Goal: Information Seeking & Learning: Learn about a topic

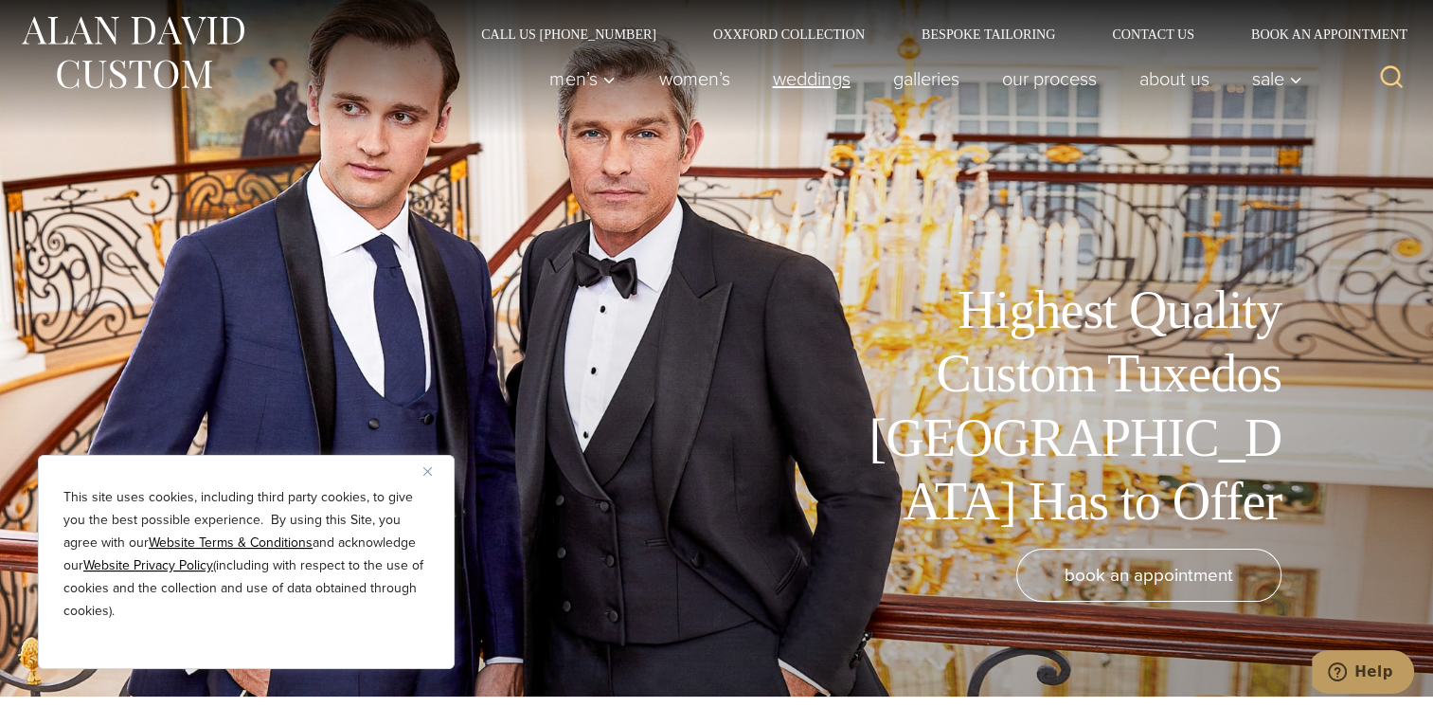
click at [796, 76] on link "weddings" at bounding box center [811, 79] width 120 height 38
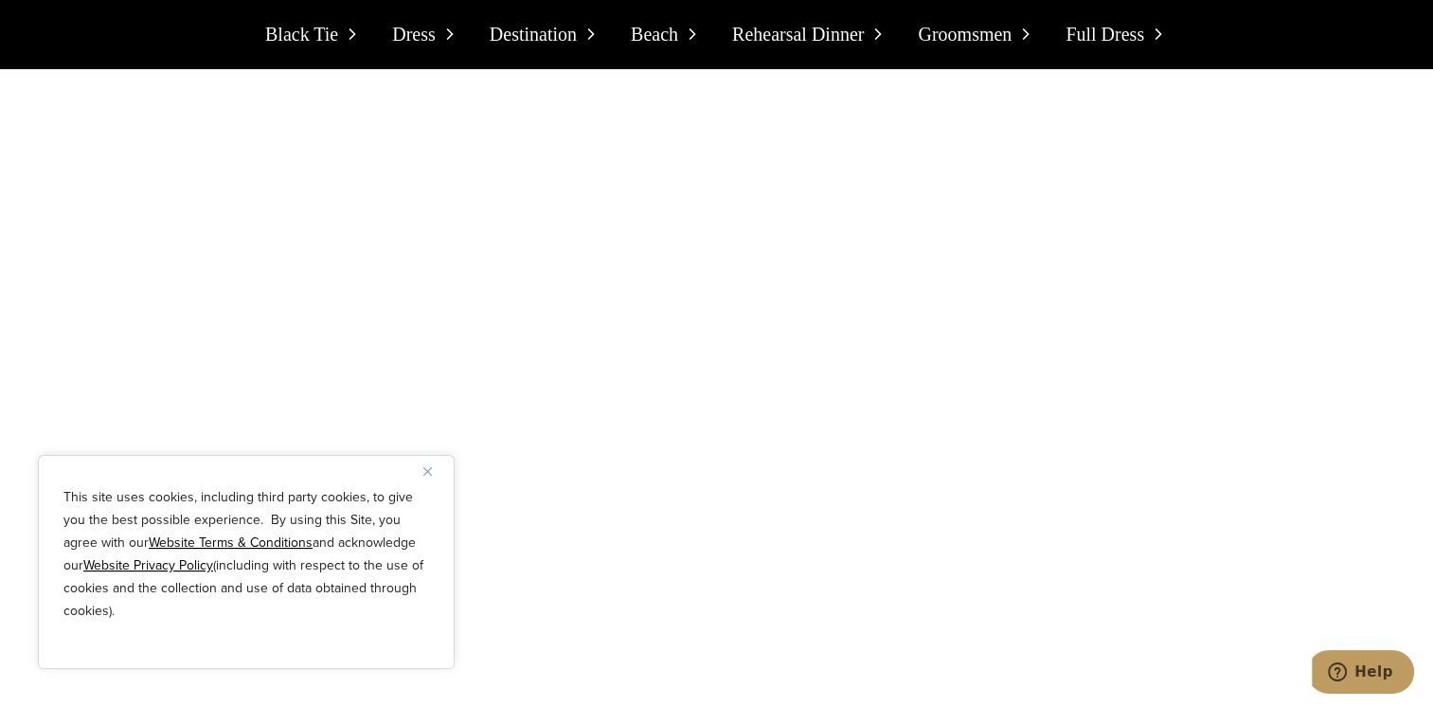
scroll to position [6830, 0]
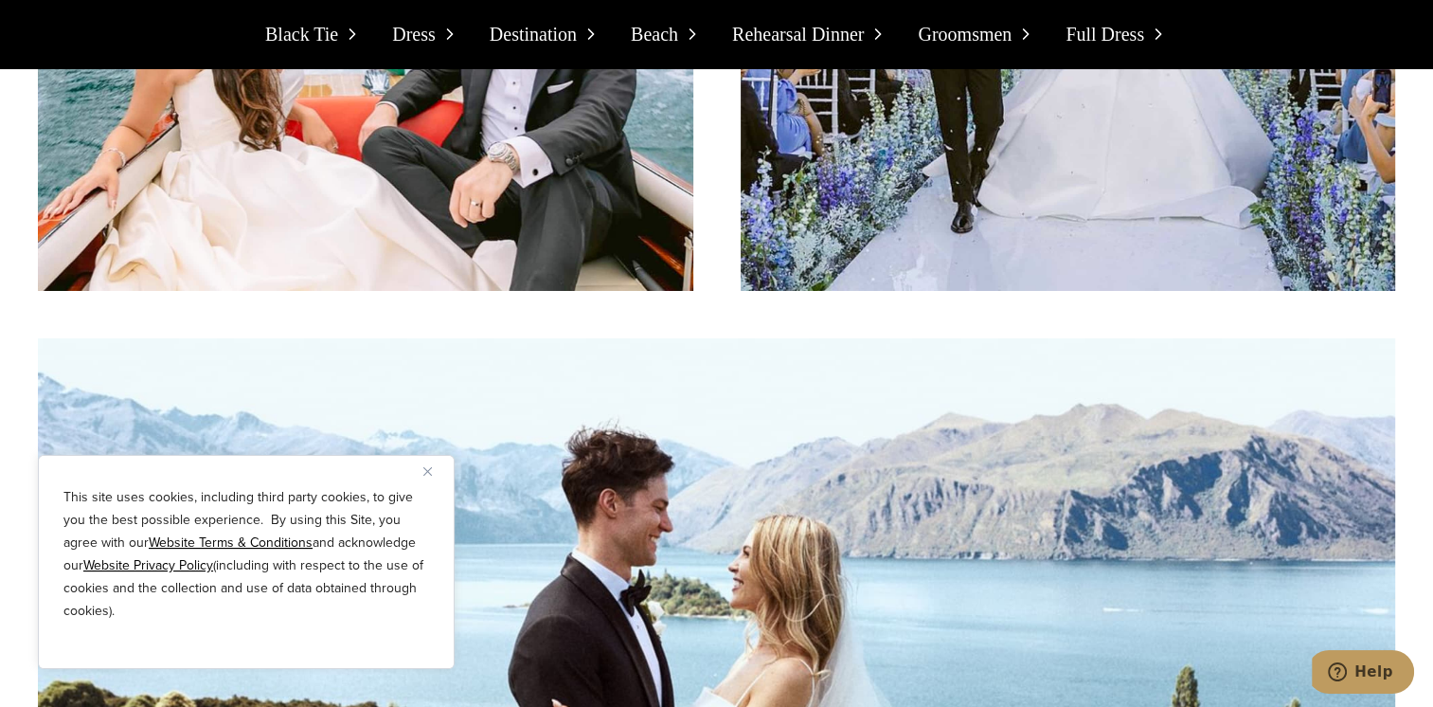
click at [659, 34] on span "Beach" at bounding box center [654, 34] width 47 height 30
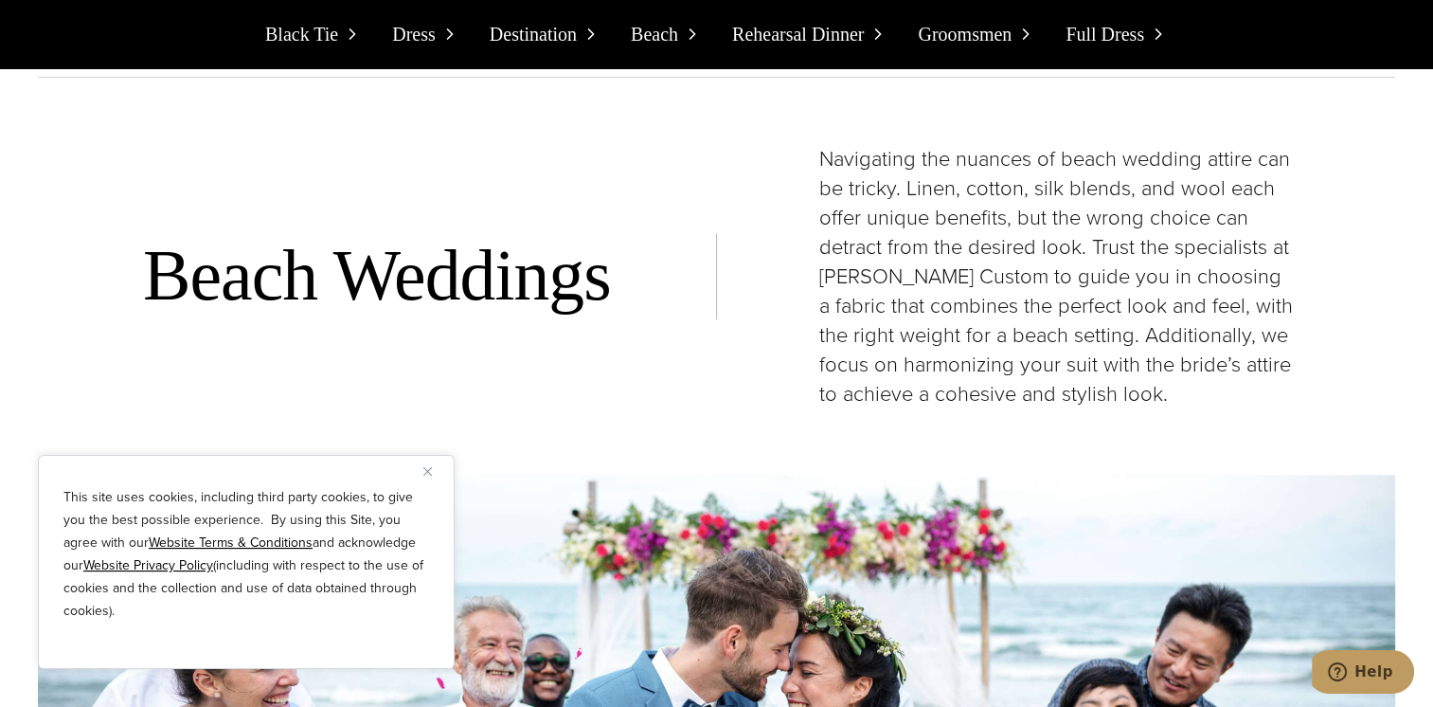
scroll to position [7993, 0]
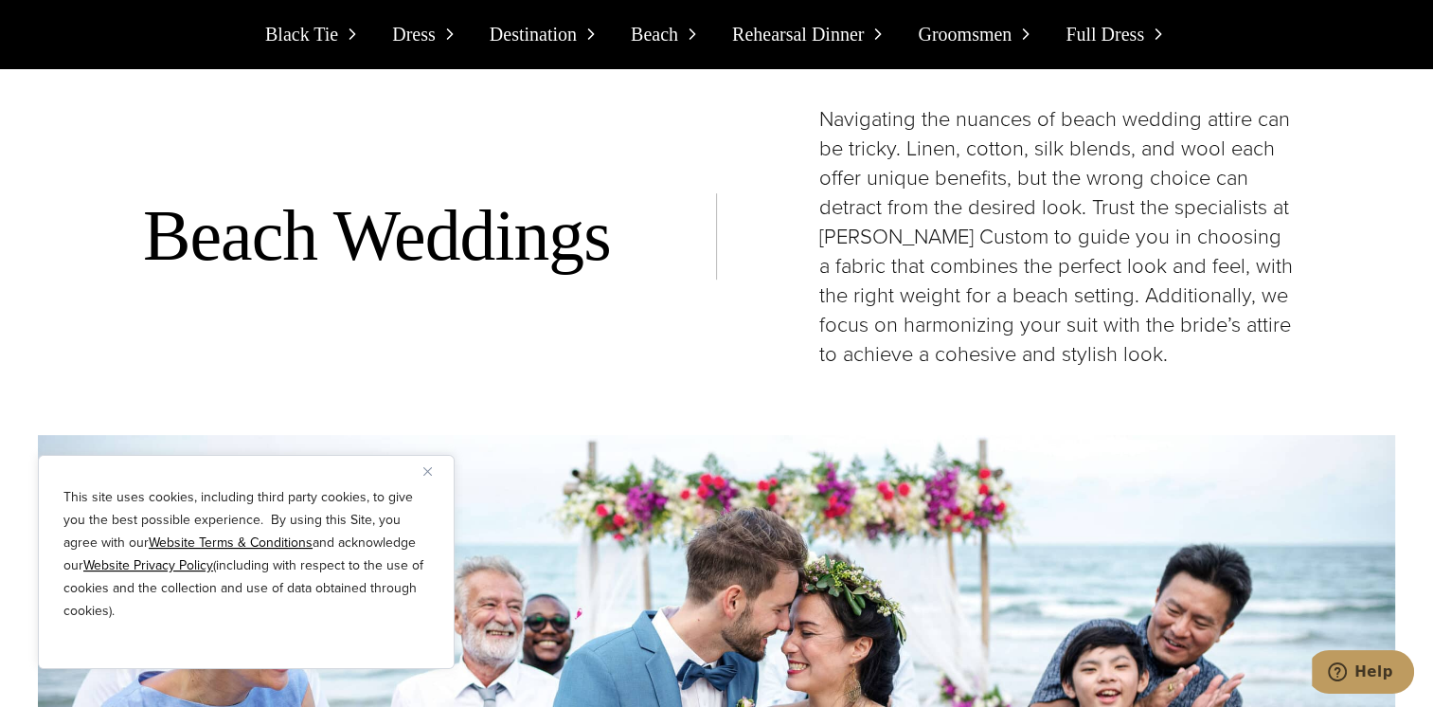
click at [424, 469] on img "Close" at bounding box center [427, 471] width 9 height 9
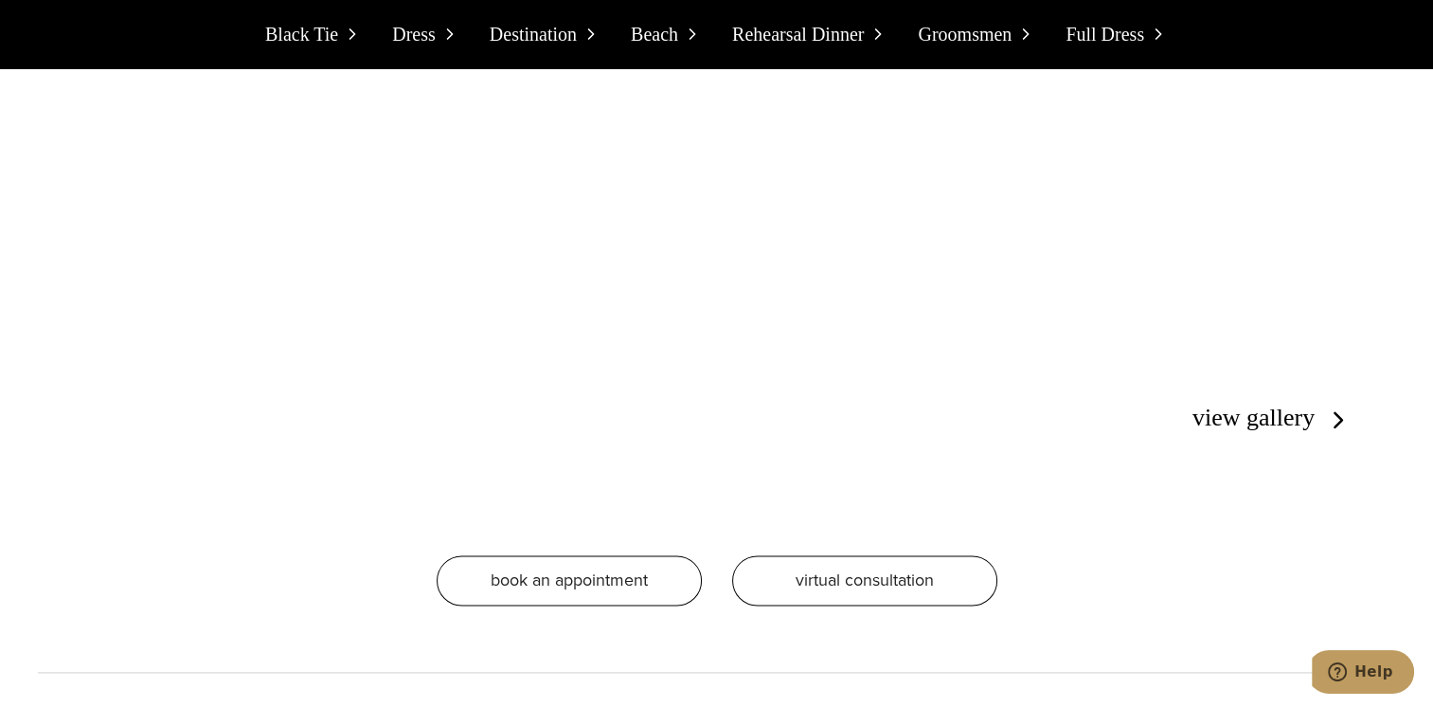
scroll to position [9457, 0]
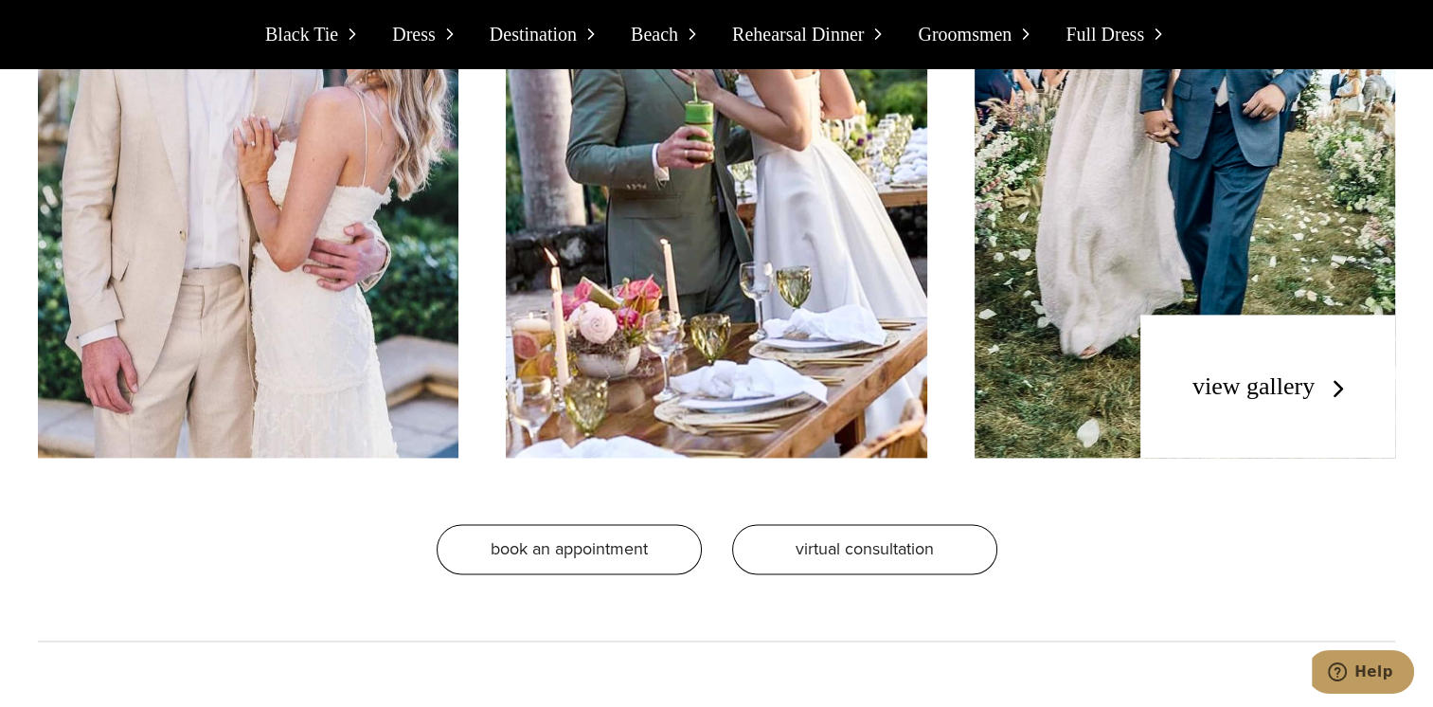
click at [1338, 372] on link "view gallery" at bounding box center [1273, 385] width 160 height 27
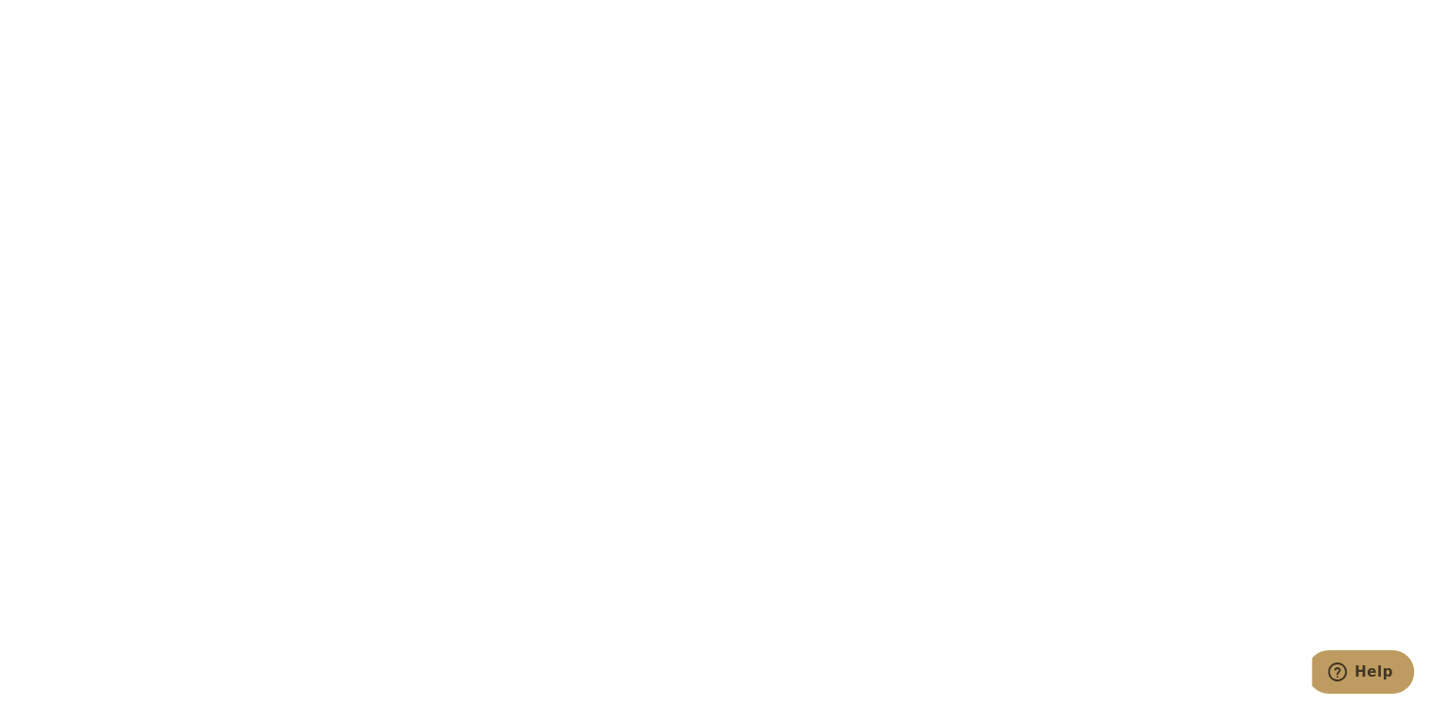
scroll to position [6637, 0]
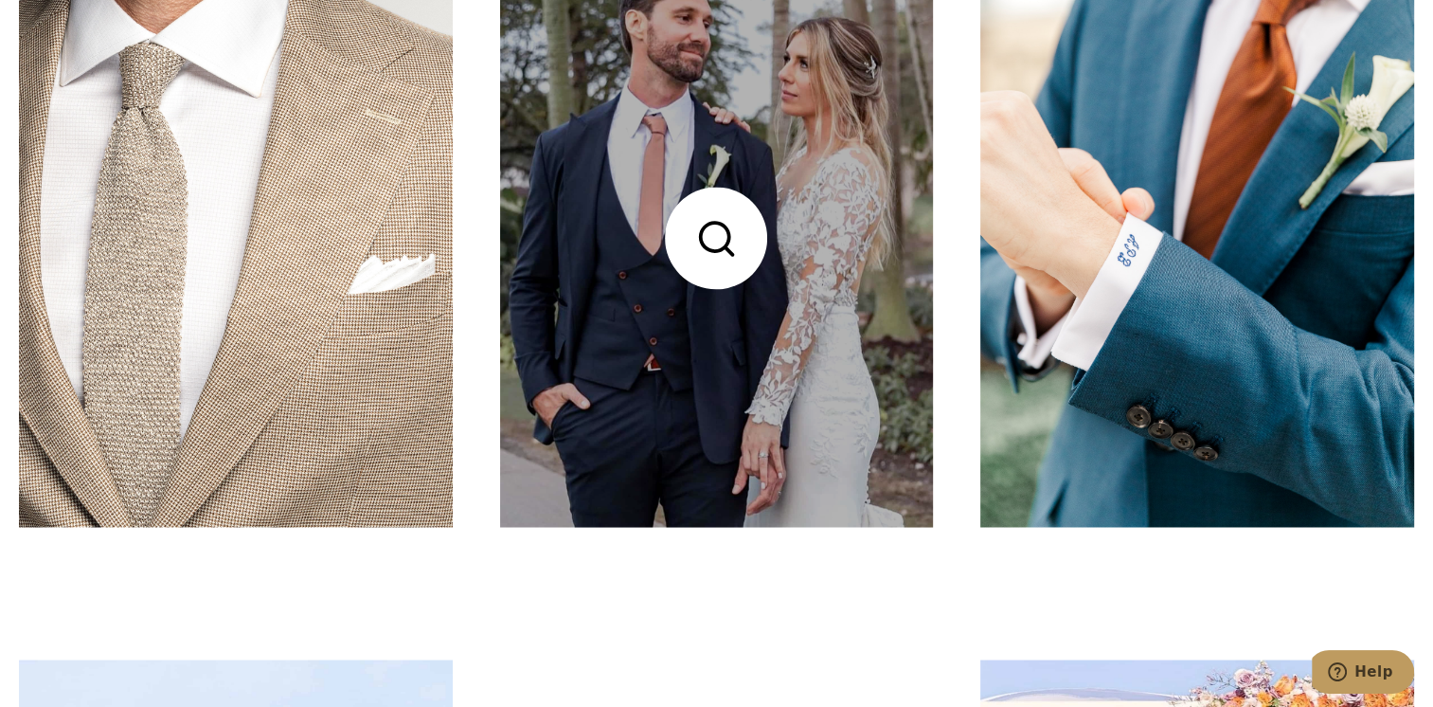
click at [866, 466] on link at bounding box center [717, 238] width 434 height 578
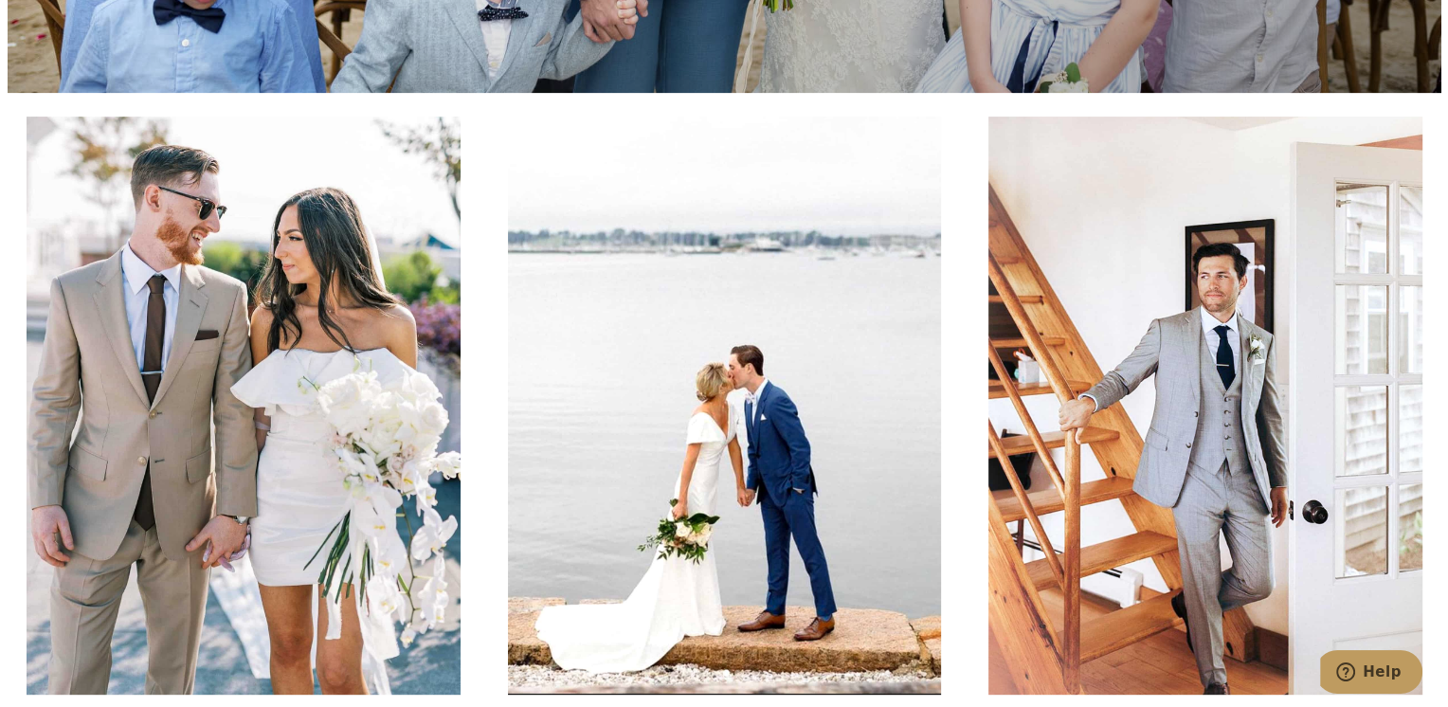
scroll to position [0, 0]
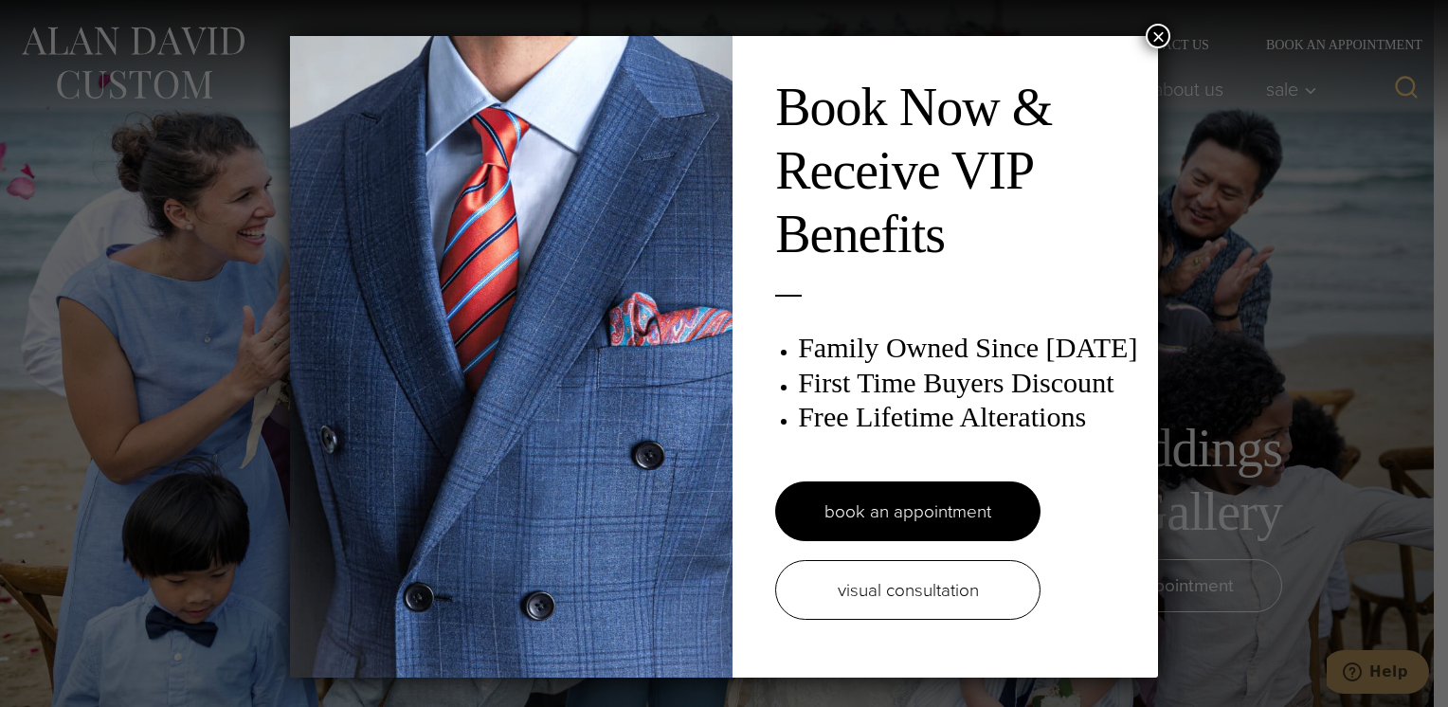
click at [1156, 34] on button "×" at bounding box center [1157, 36] width 25 height 25
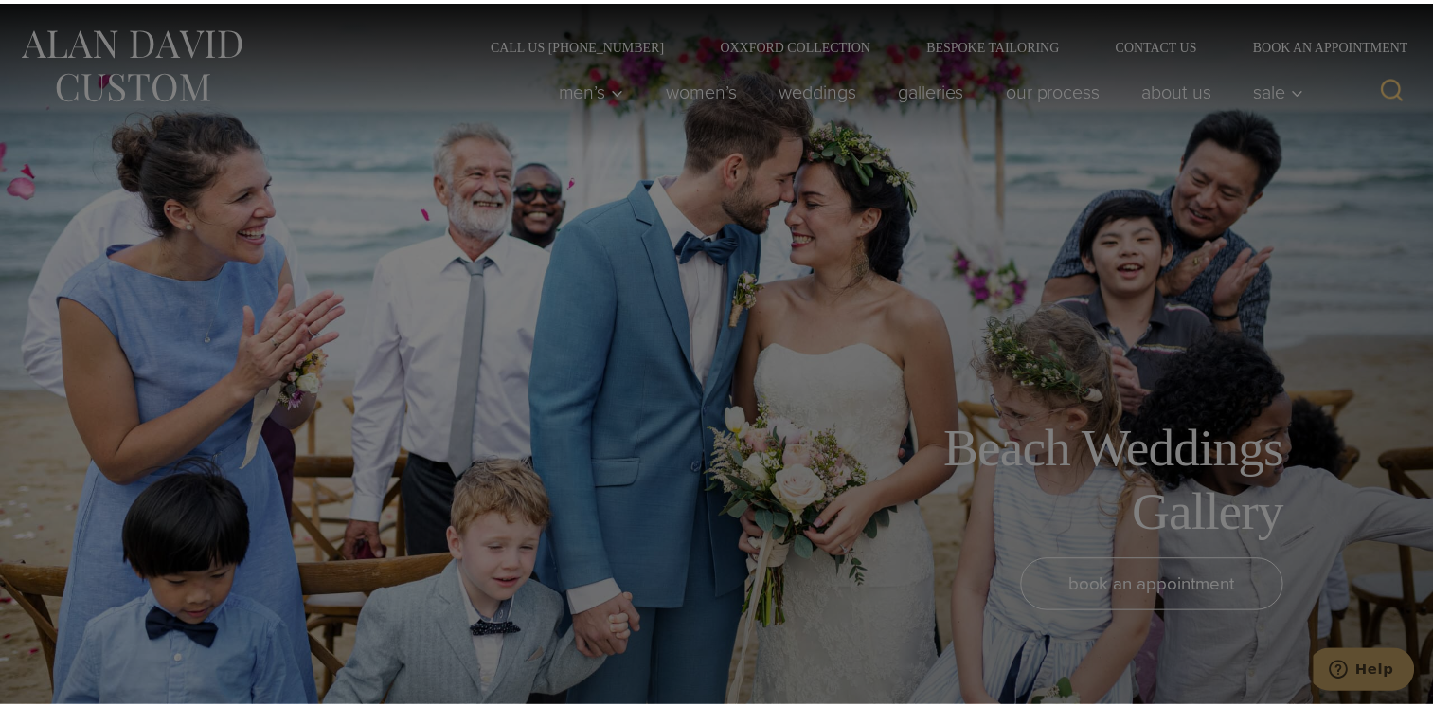
scroll to position [2918, 0]
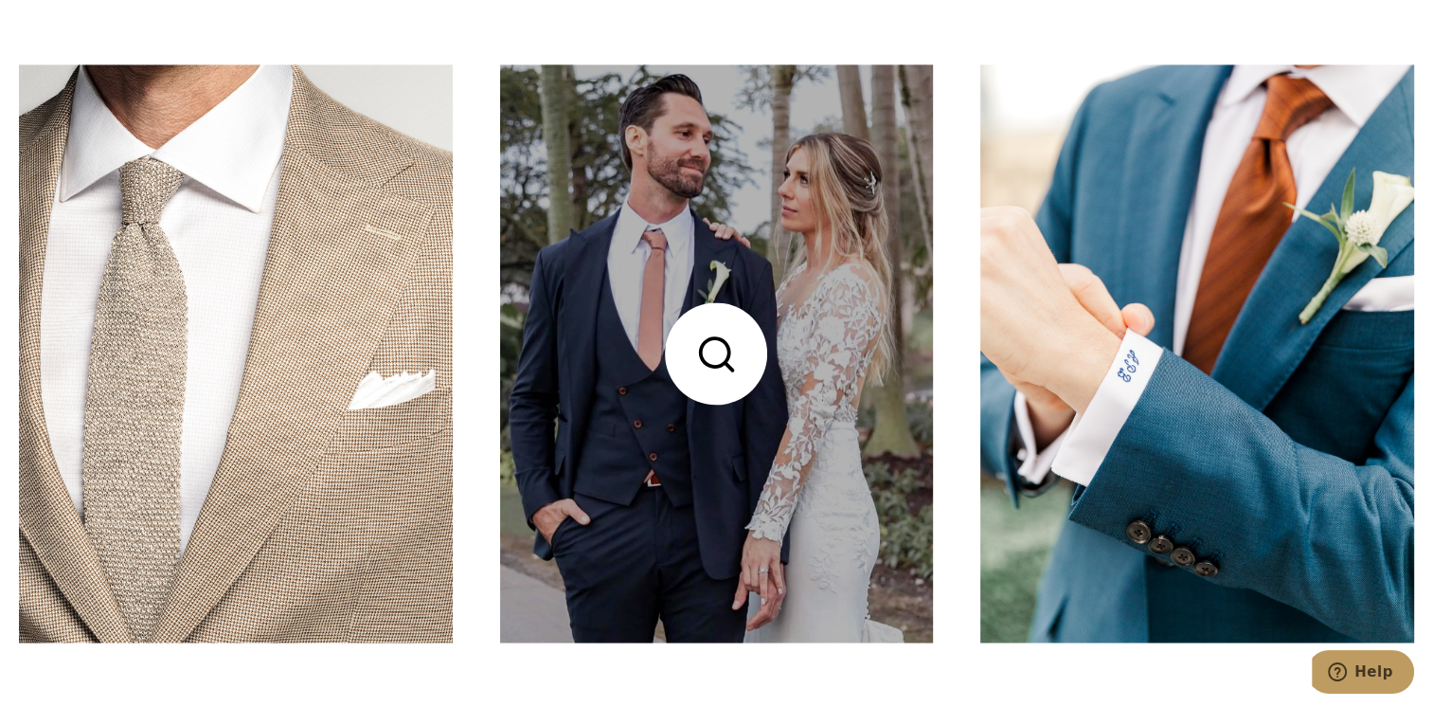
click at [899, 234] on link at bounding box center [717, 353] width 434 height 578
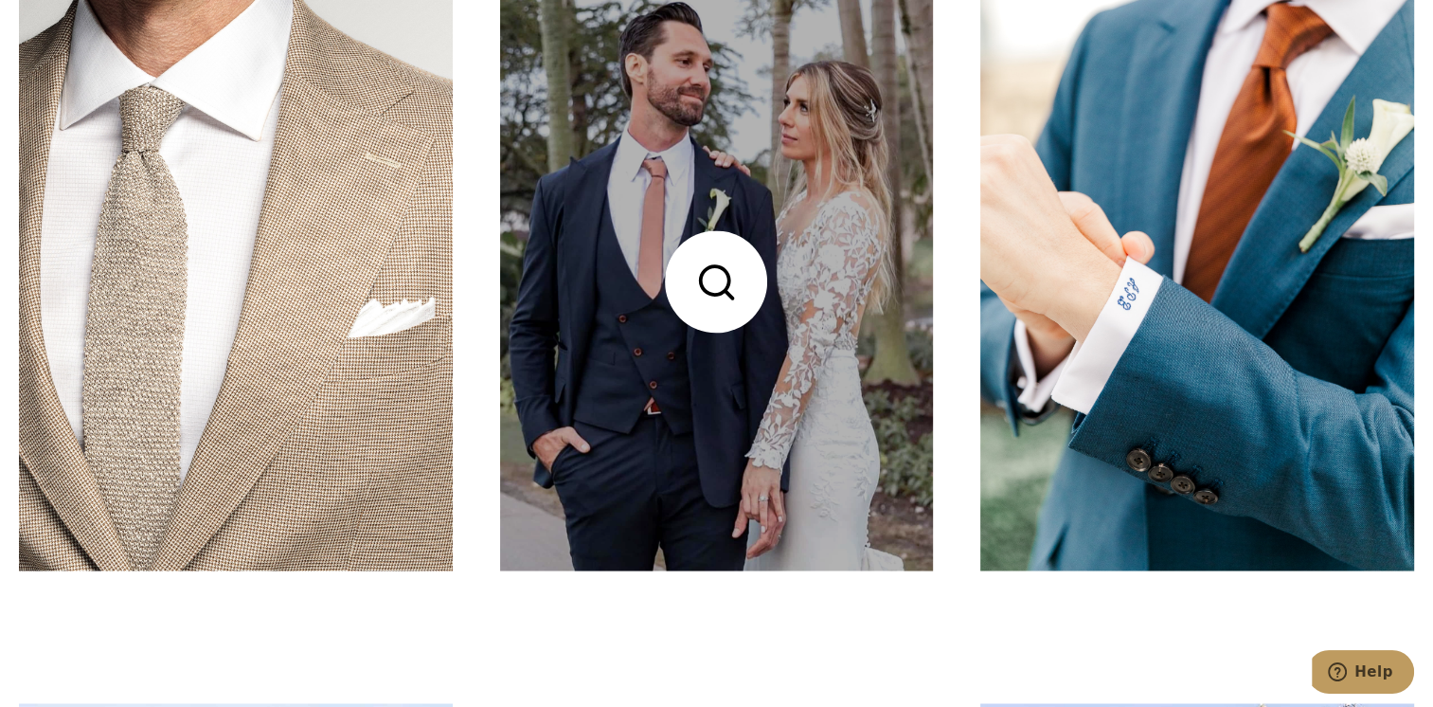
scroll to position [2994, 0]
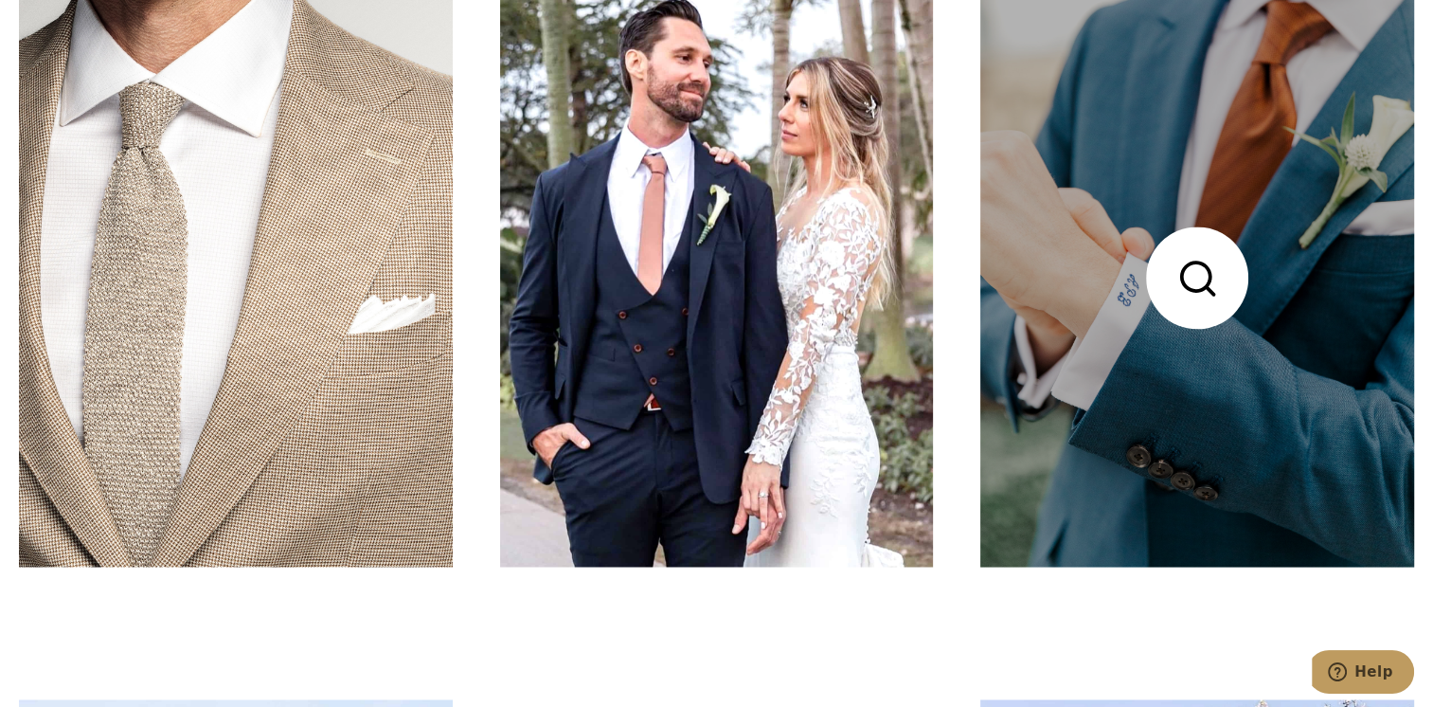
click at [1198, 274] on link at bounding box center [1197, 278] width 434 height 578
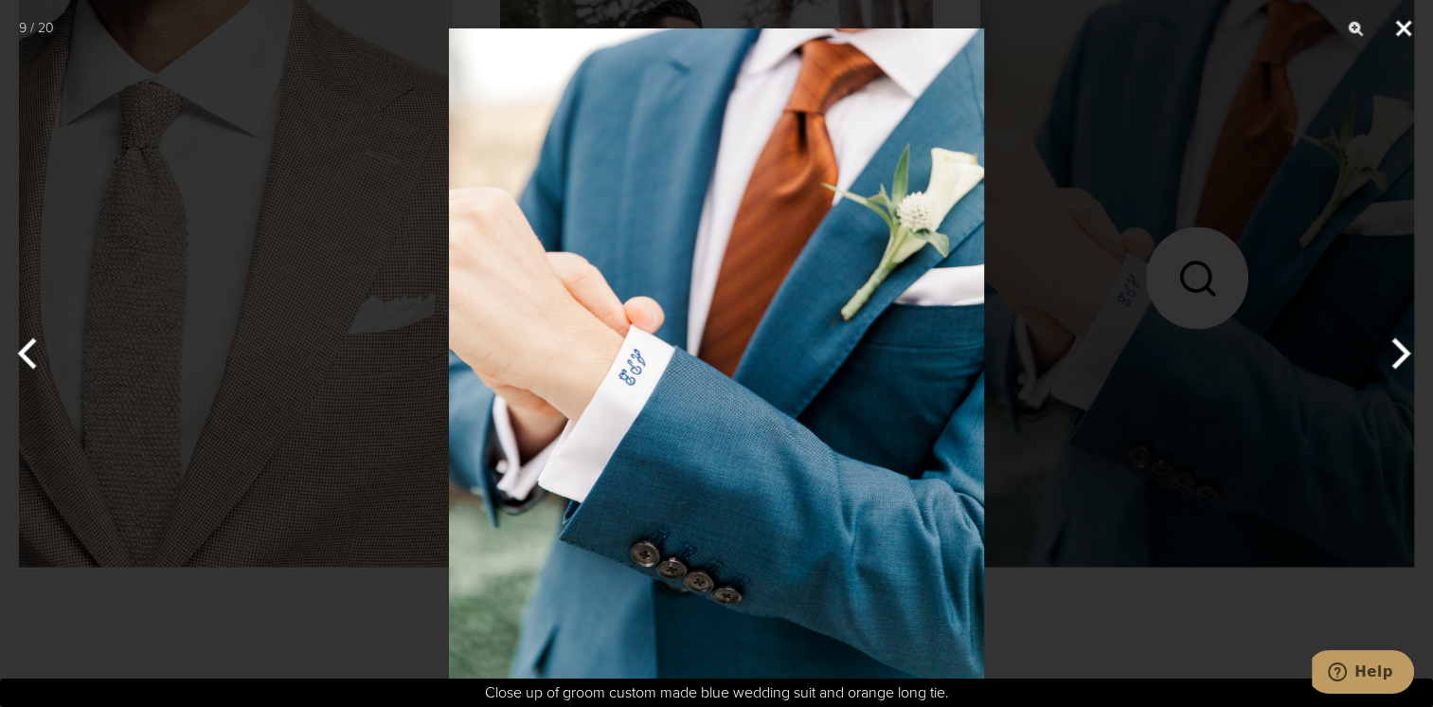
click at [1401, 23] on button "Close" at bounding box center [1403, 28] width 47 height 57
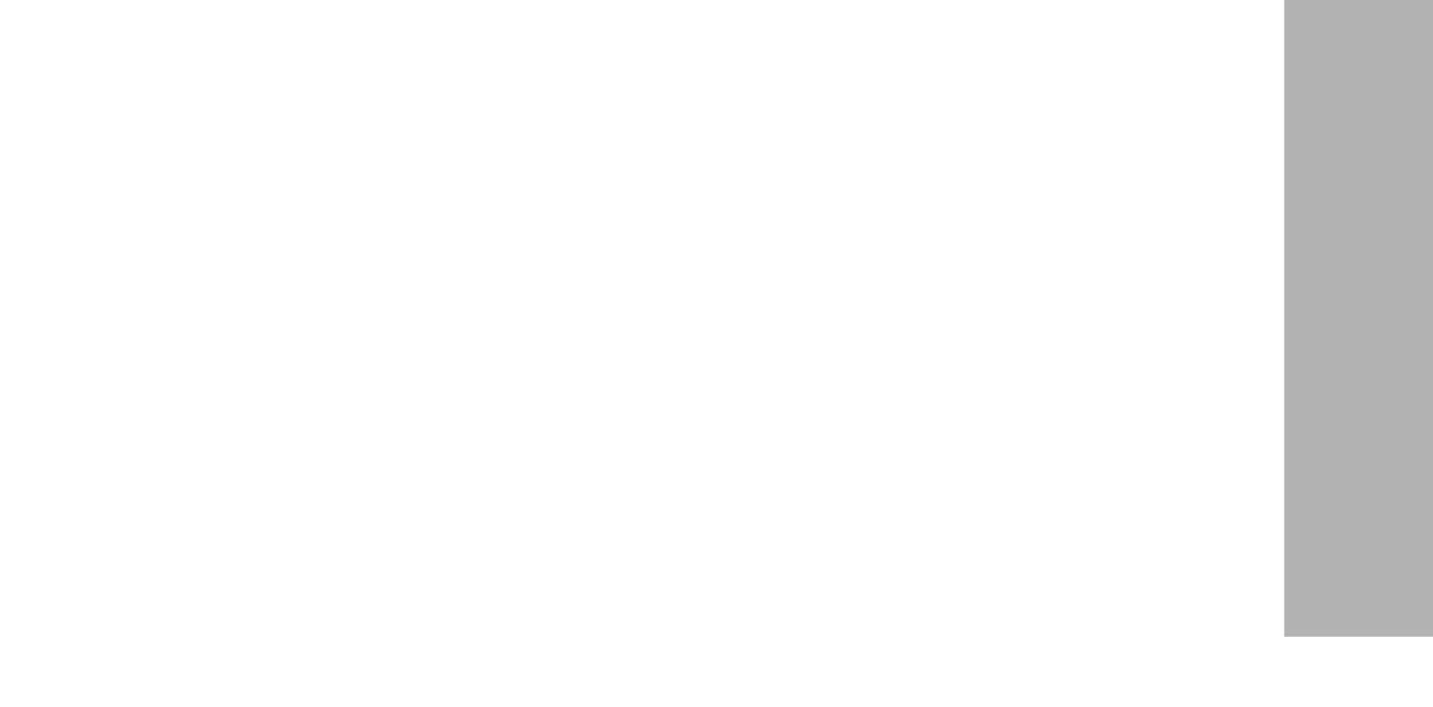
scroll to position [4391, 0]
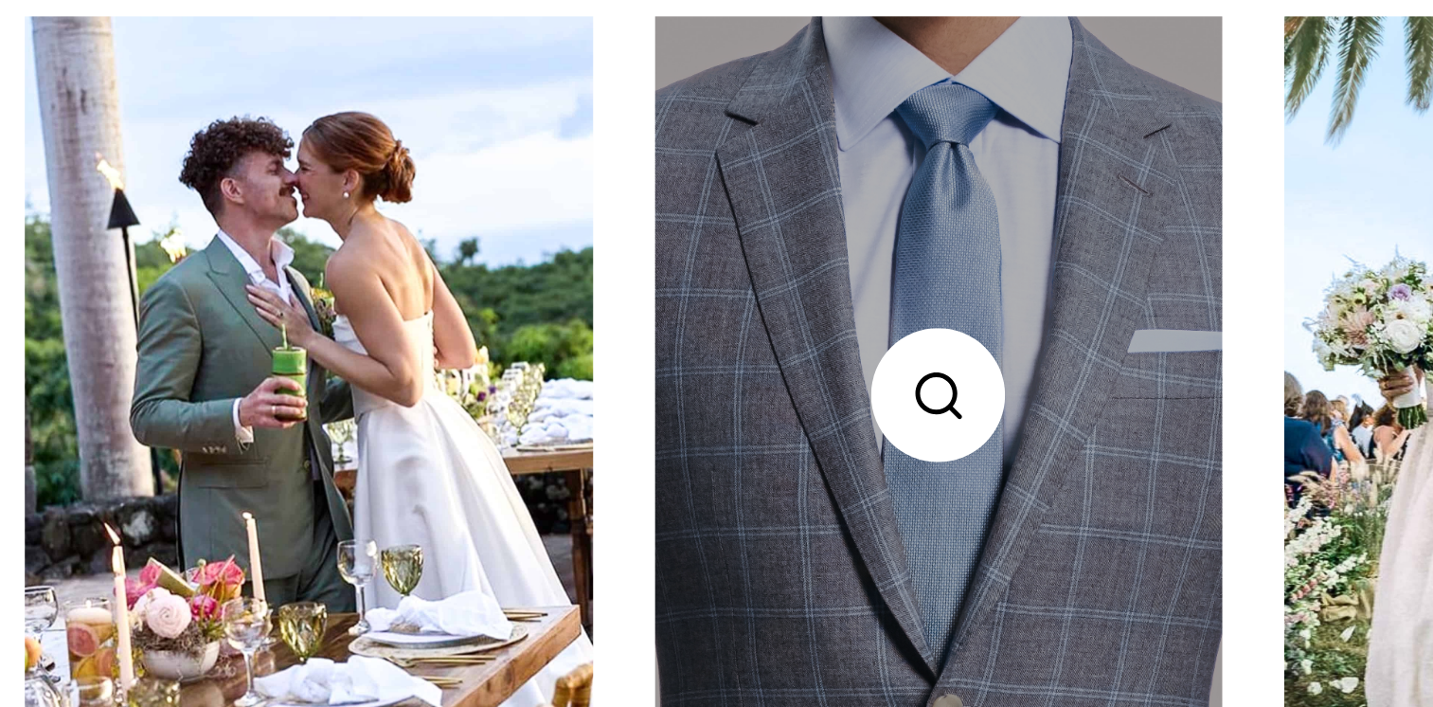
click at [596, 323] on link at bounding box center [717, 301] width 434 height 578
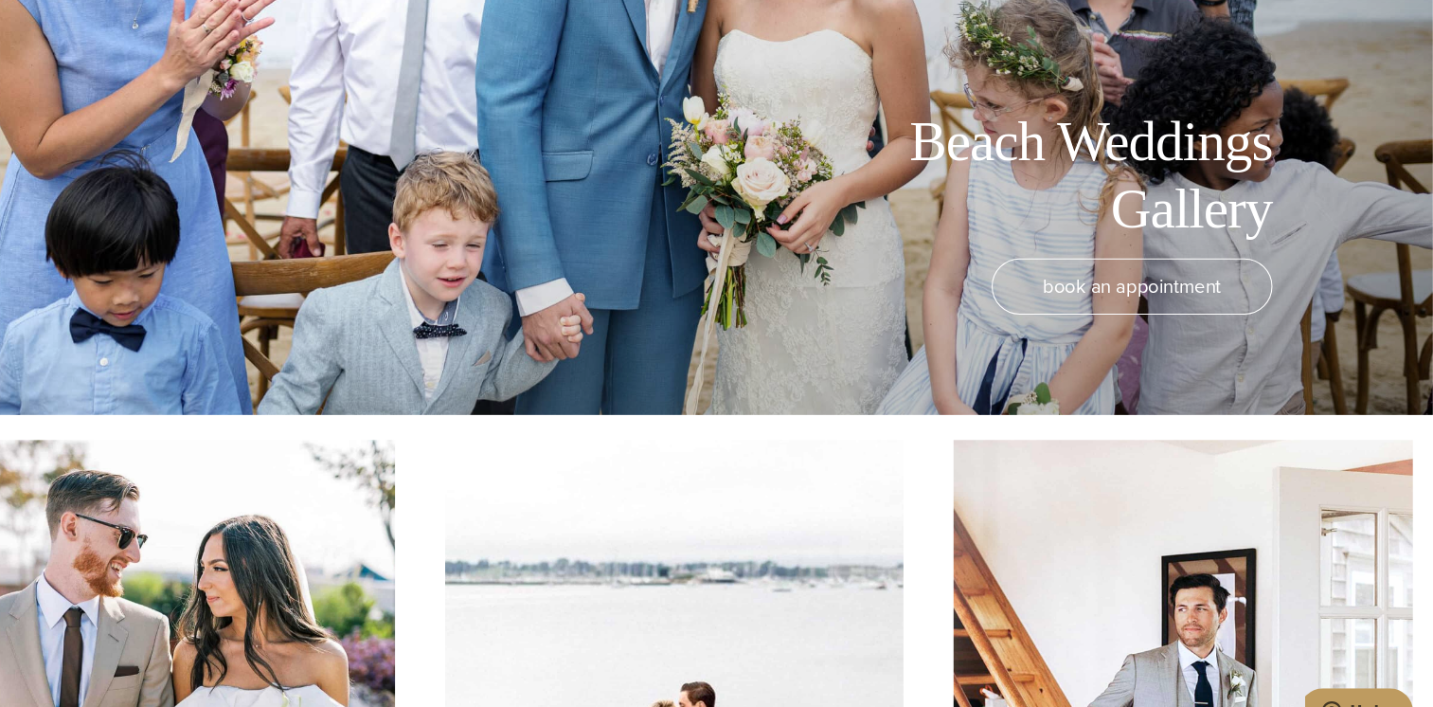
scroll to position [0, 0]
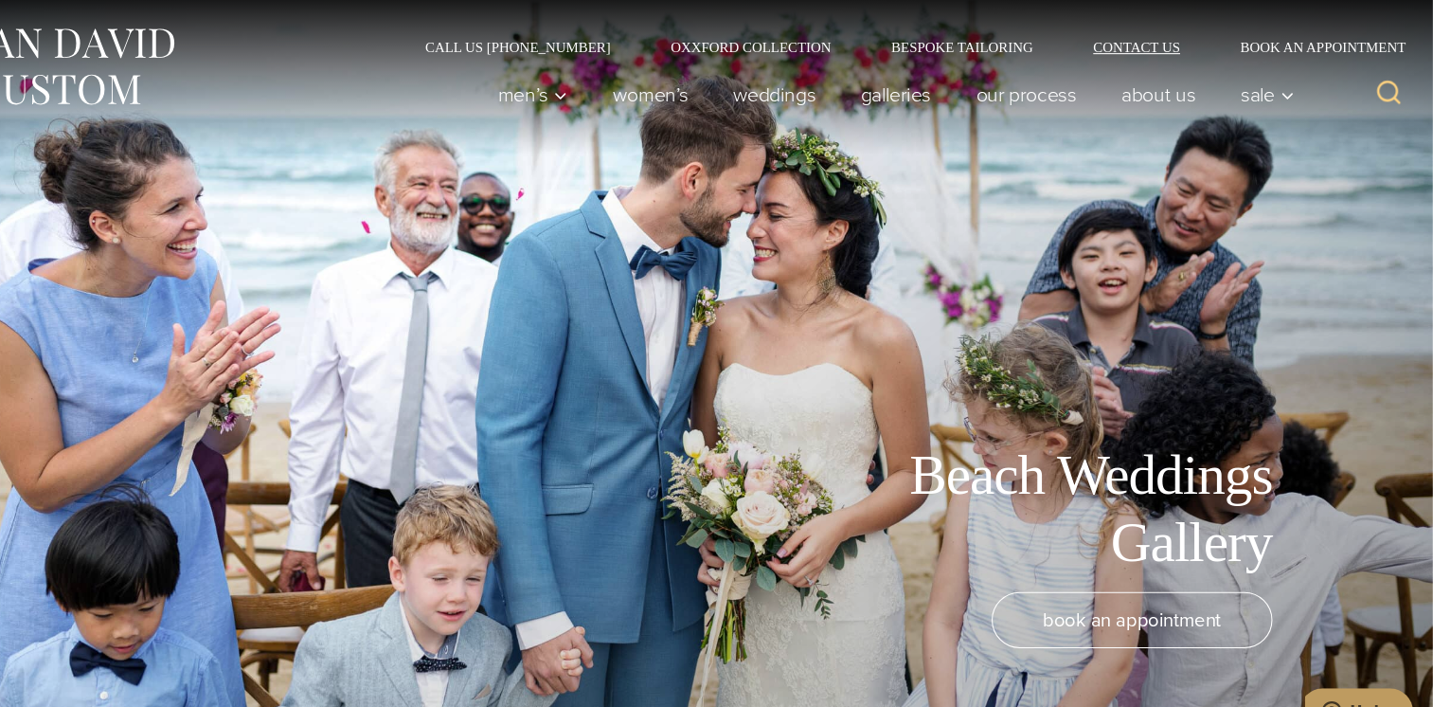
click at [1147, 41] on link "Contact Us" at bounding box center [1153, 44] width 139 height 13
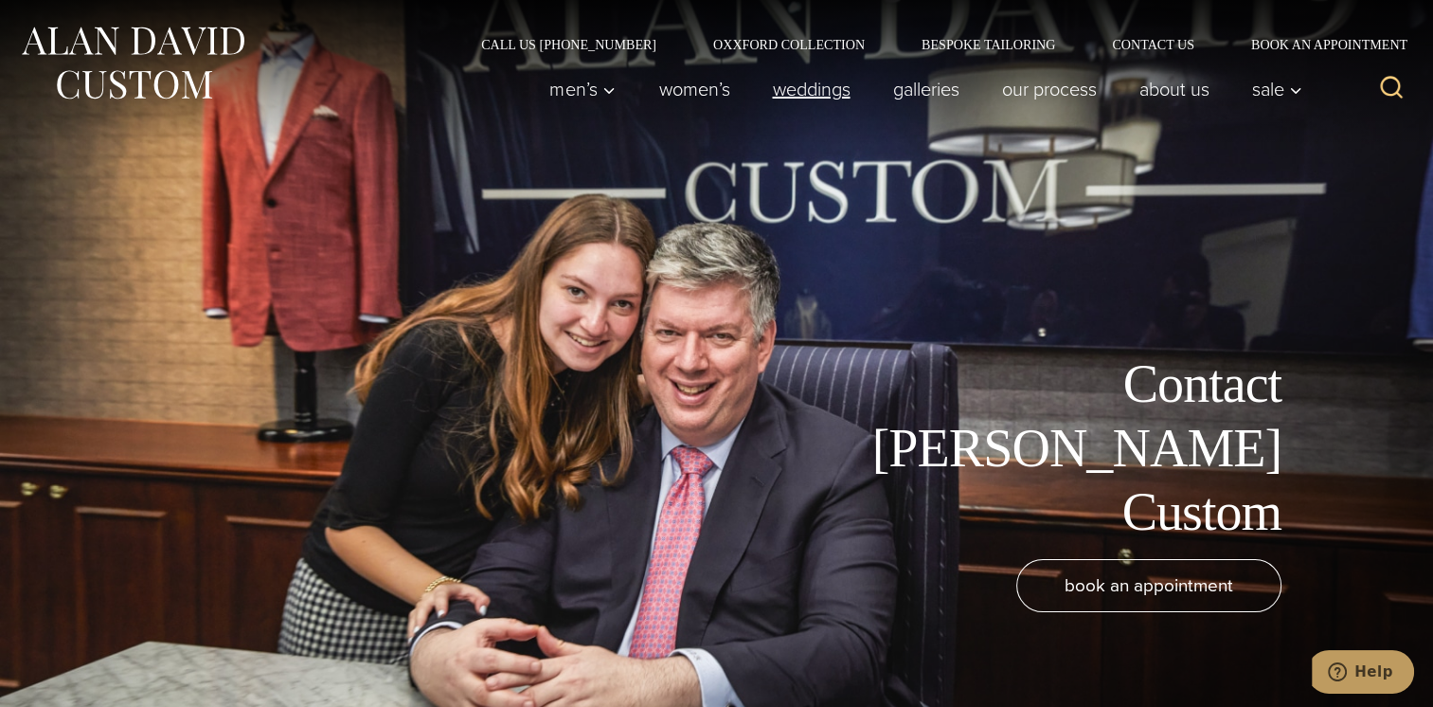
click at [810, 86] on link "weddings" at bounding box center [811, 89] width 120 height 38
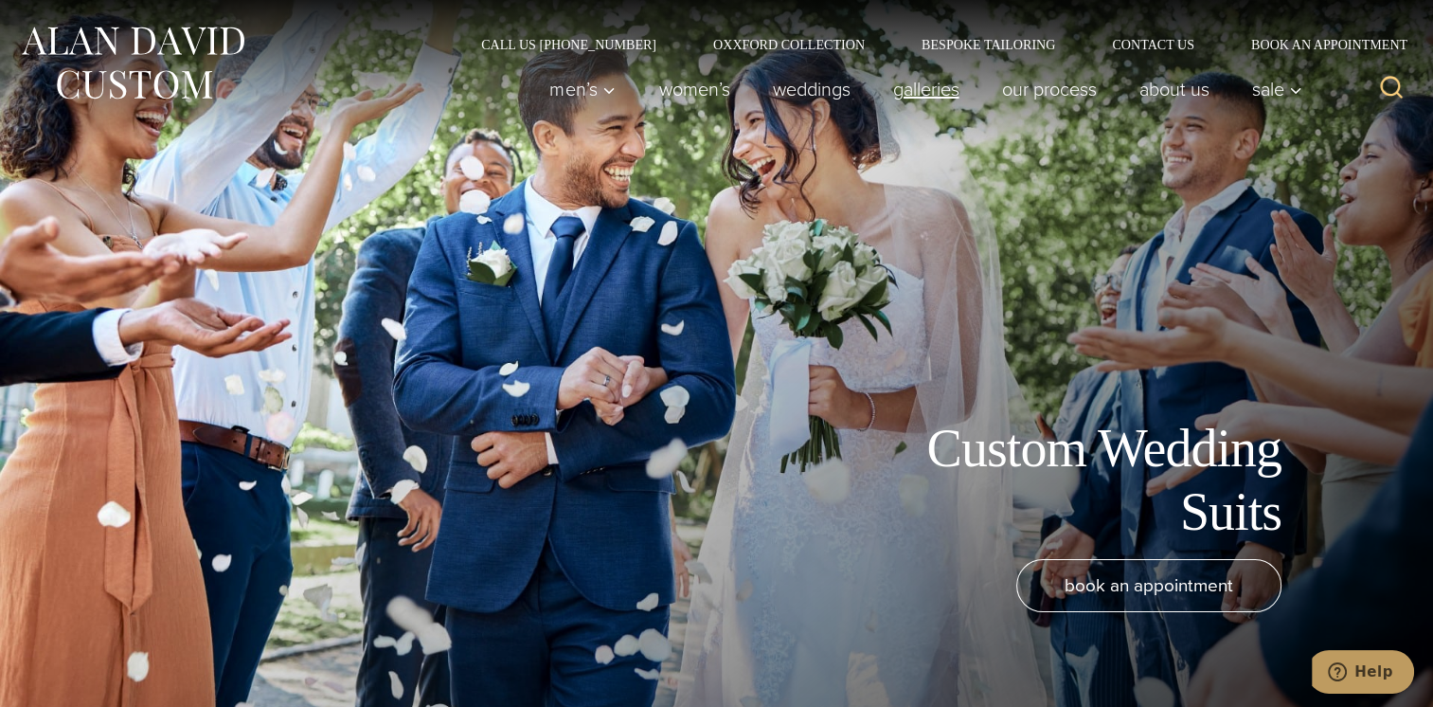
click at [913, 88] on link "Galleries" at bounding box center [926, 89] width 109 height 38
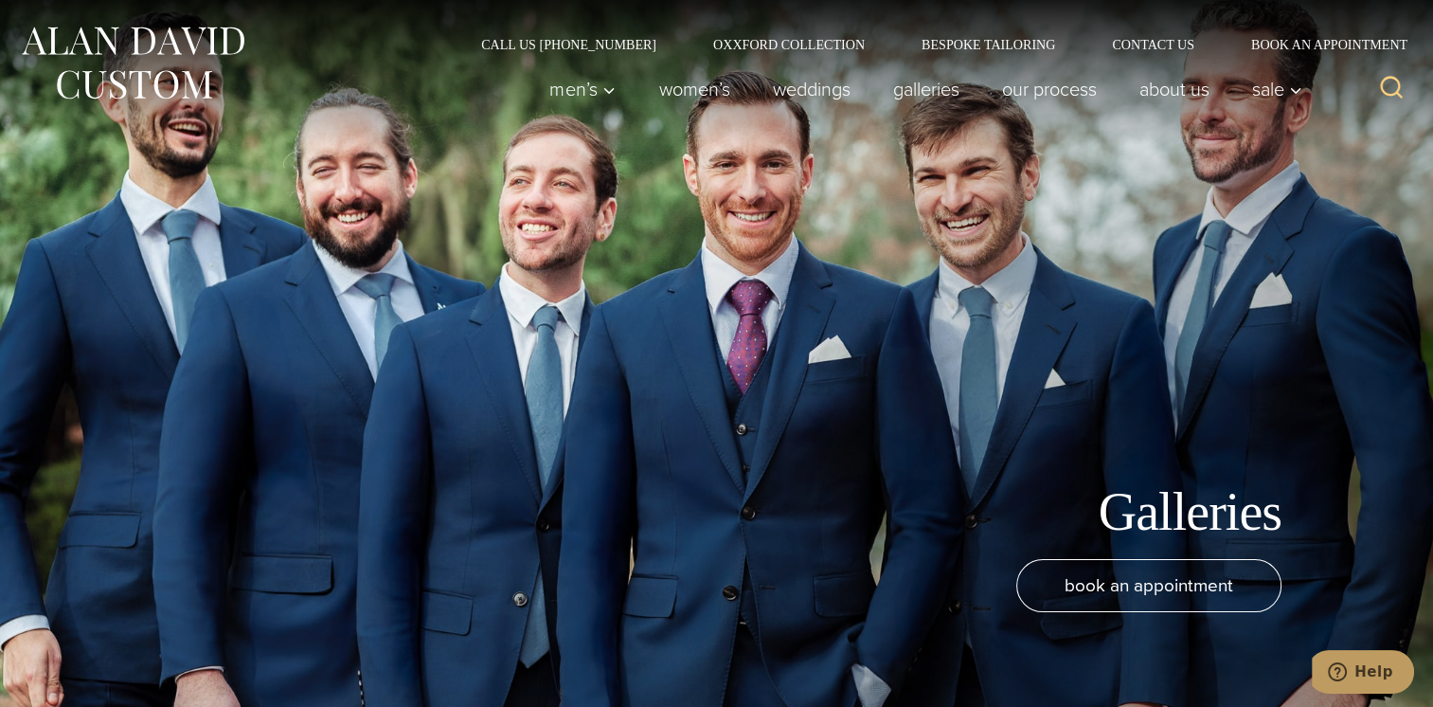
click at [187, 40] on img at bounding box center [132, 63] width 227 height 84
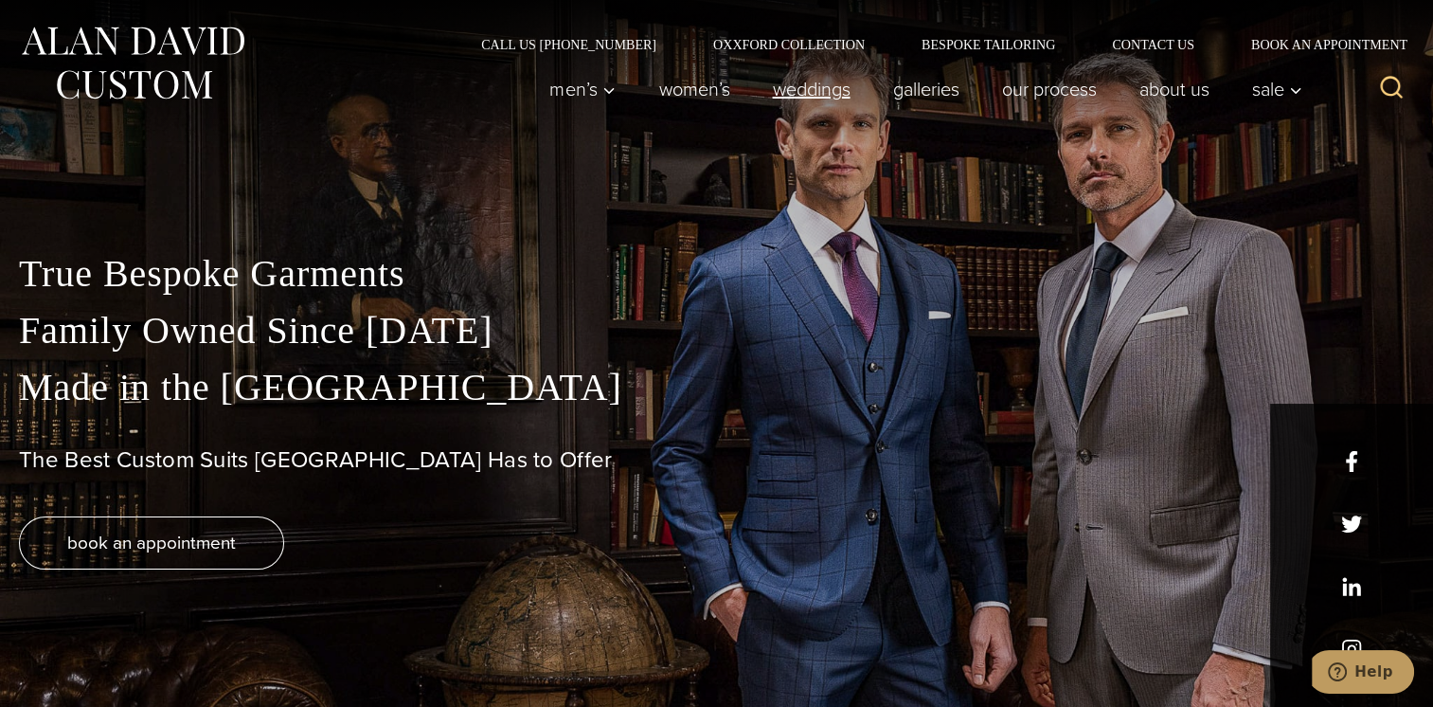
click at [790, 94] on link "weddings" at bounding box center [811, 89] width 120 height 38
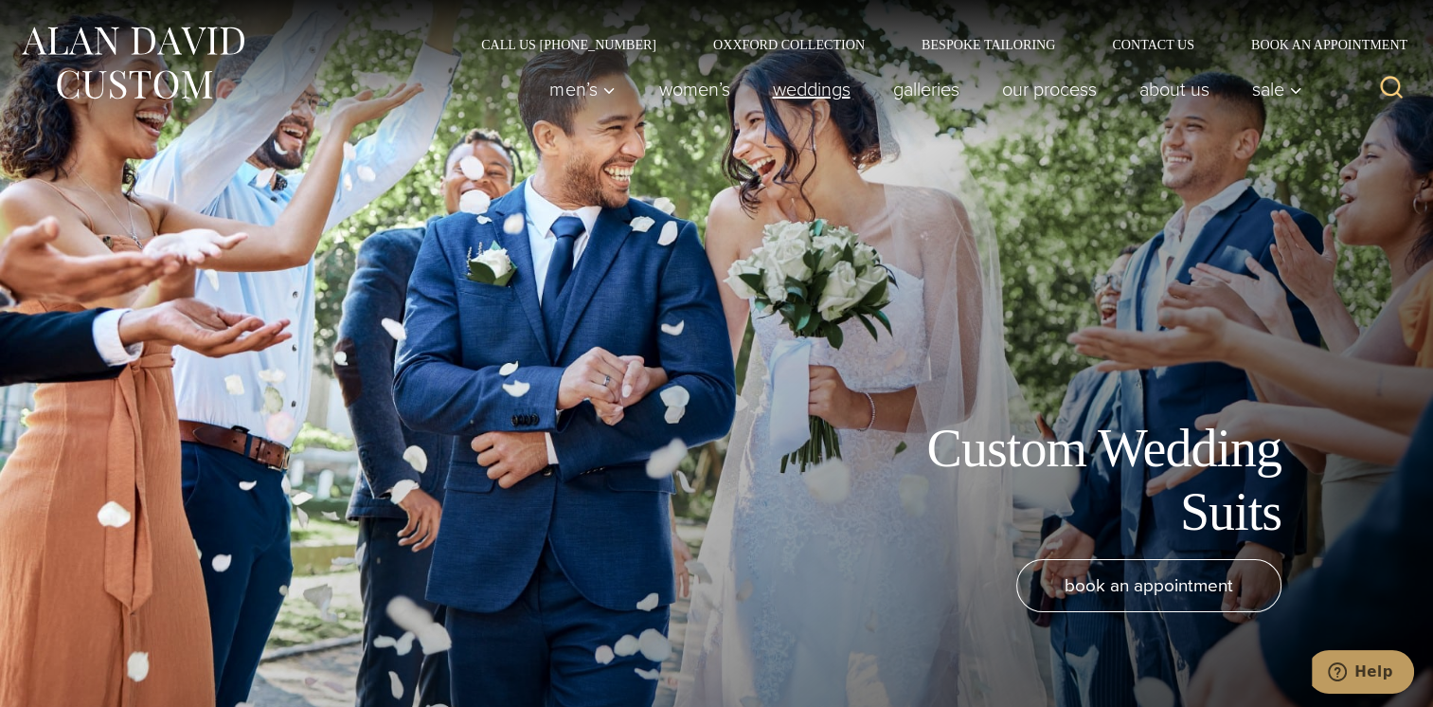
click at [782, 93] on link "weddings" at bounding box center [811, 89] width 120 height 38
click at [199, 36] on img at bounding box center [132, 63] width 227 height 84
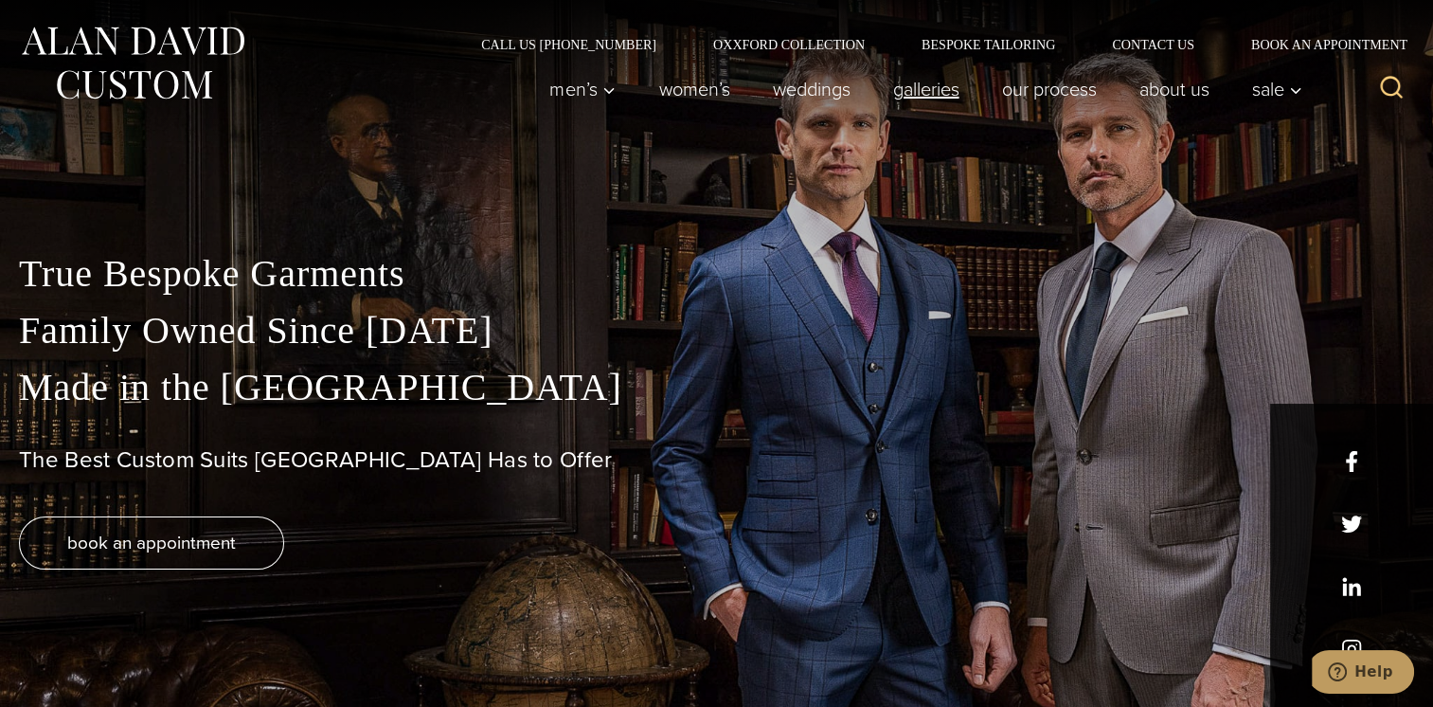
click at [920, 92] on link "Galleries" at bounding box center [926, 89] width 109 height 38
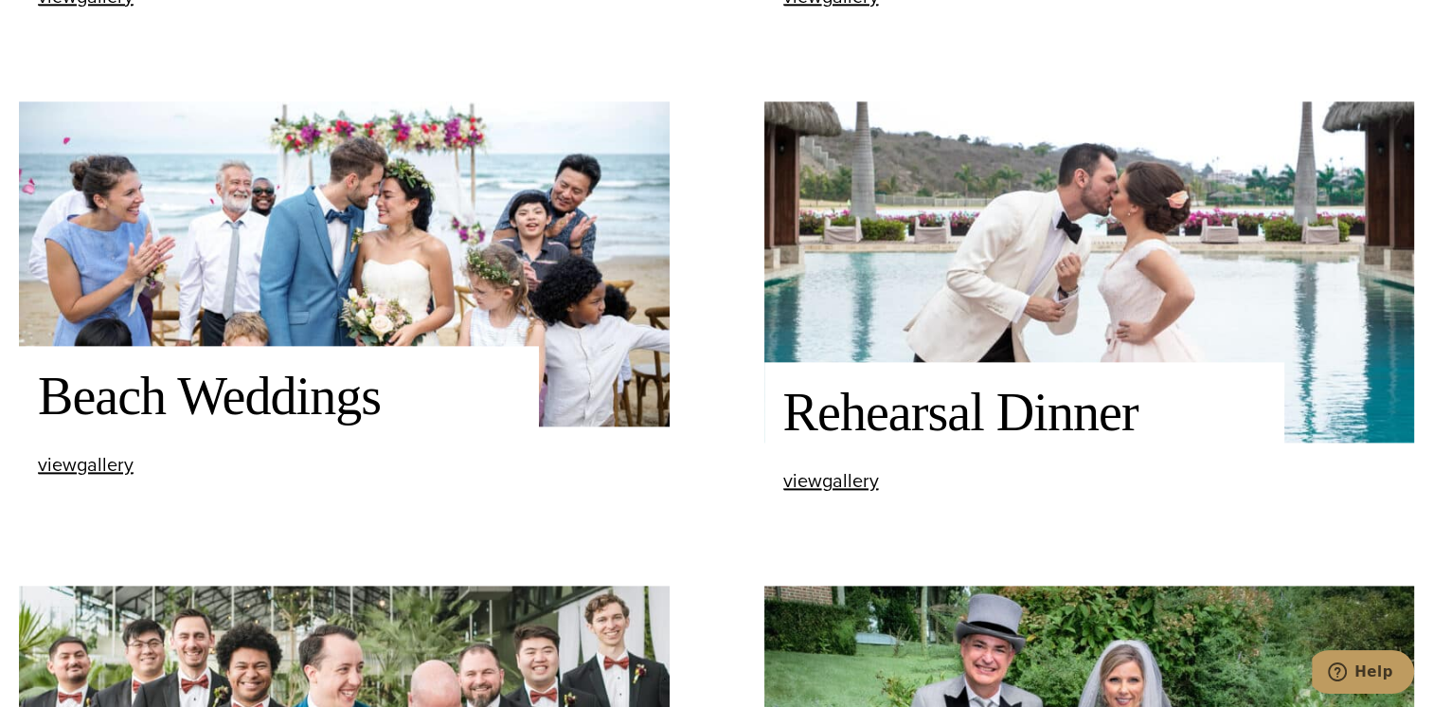
scroll to position [2262, 0]
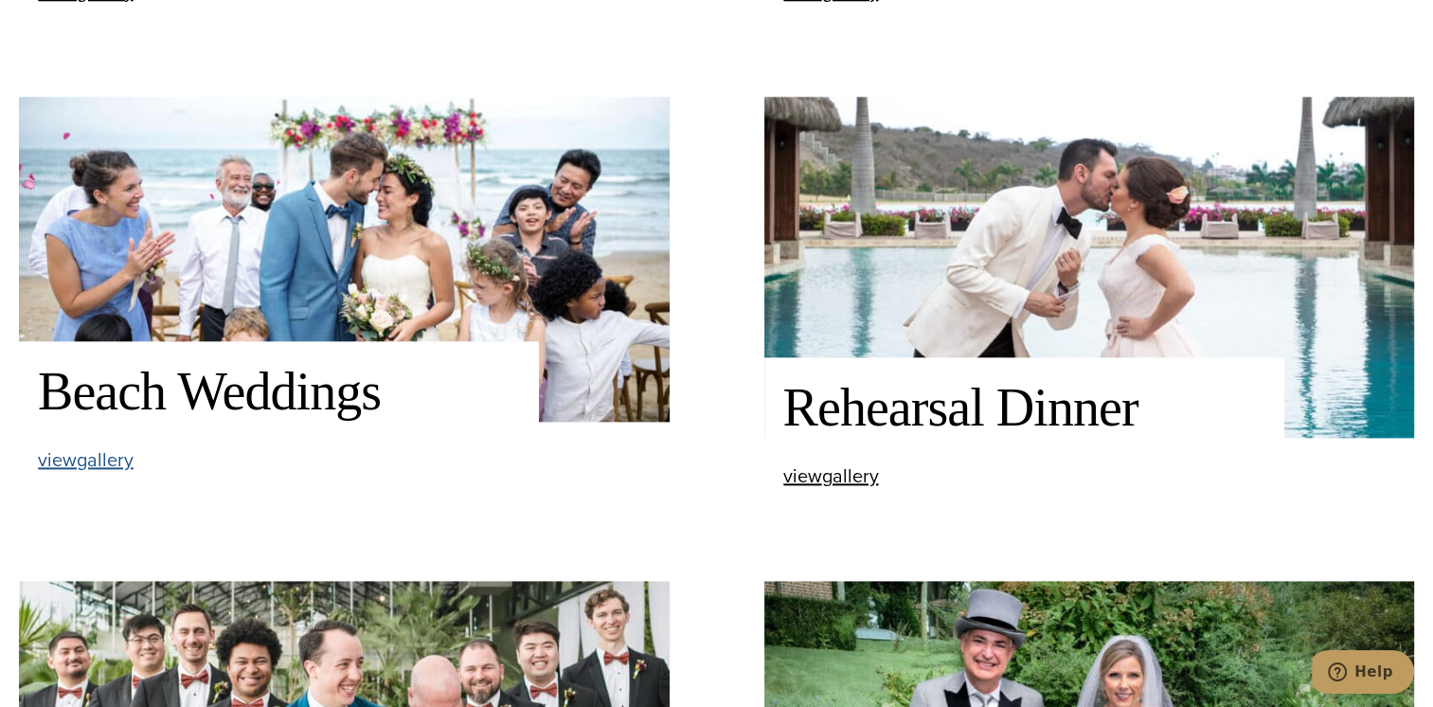
click at [96, 470] on span "view Beach Weddings gallery" at bounding box center [86, 459] width 96 height 28
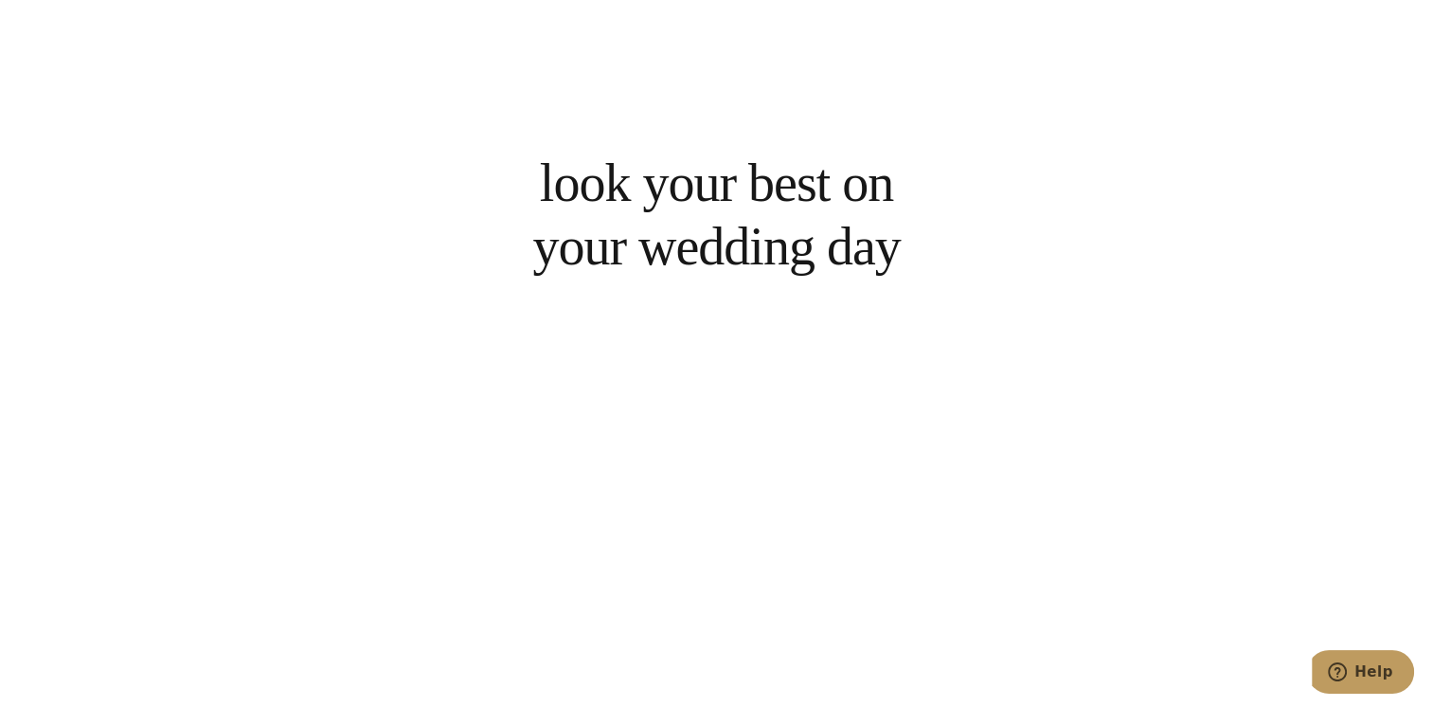
scroll to position [1514, 0]
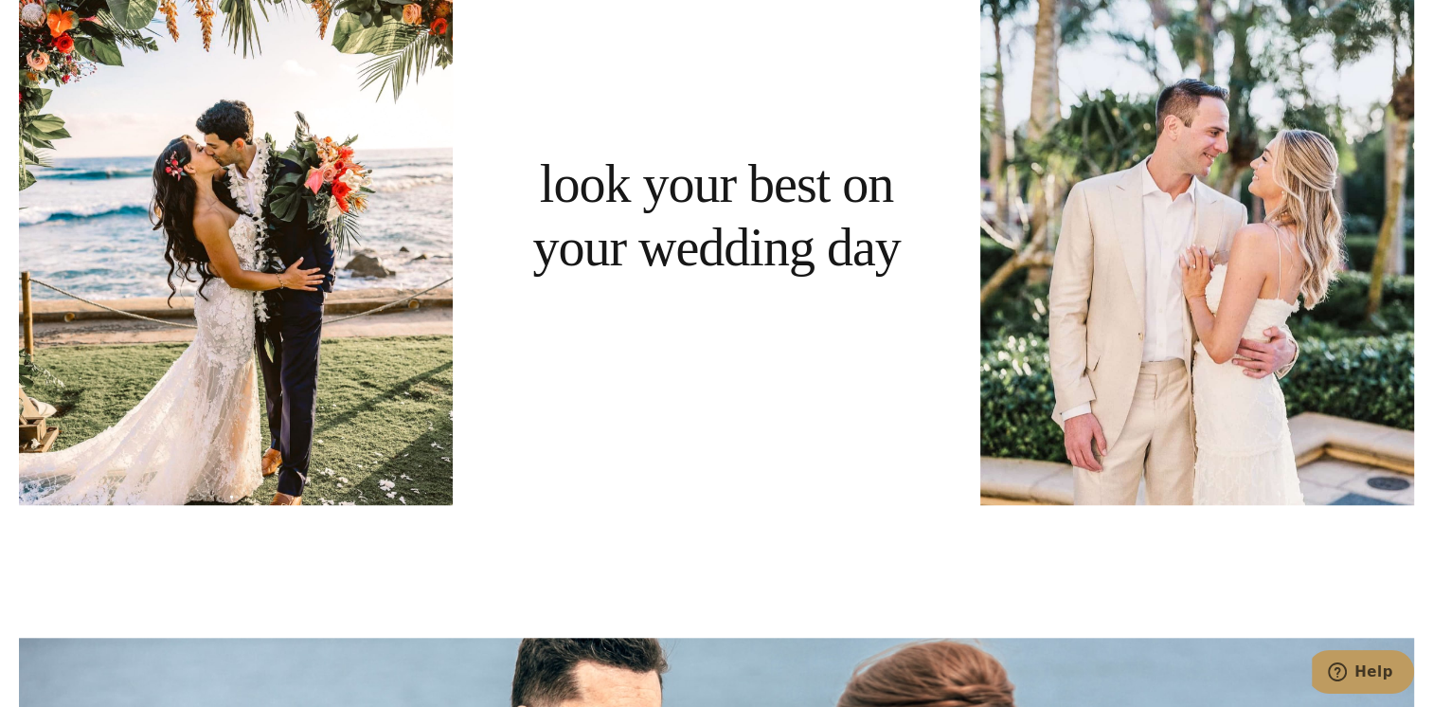
click at [907, 165] on div "look your best on your wedding day" at bounding box center [717, 216] width 434 height 578
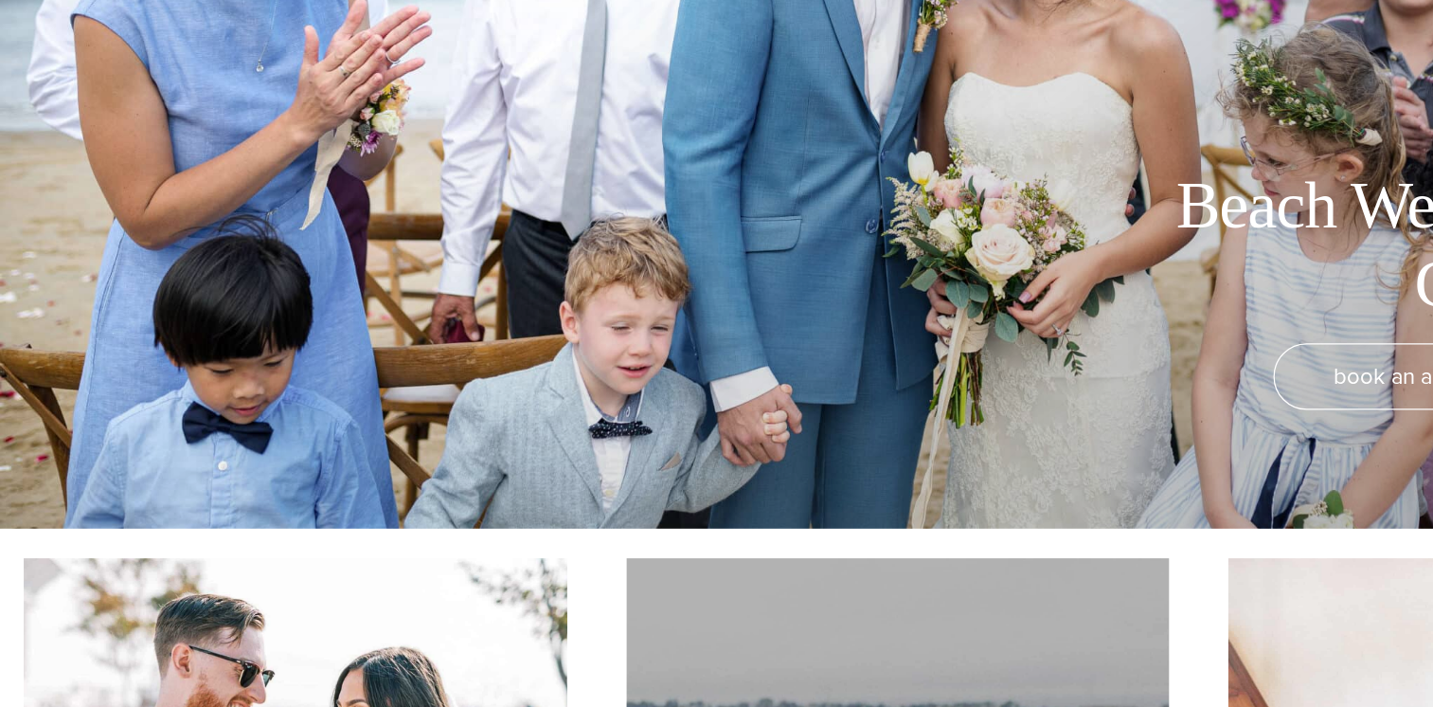
scroll to position [0, 0]
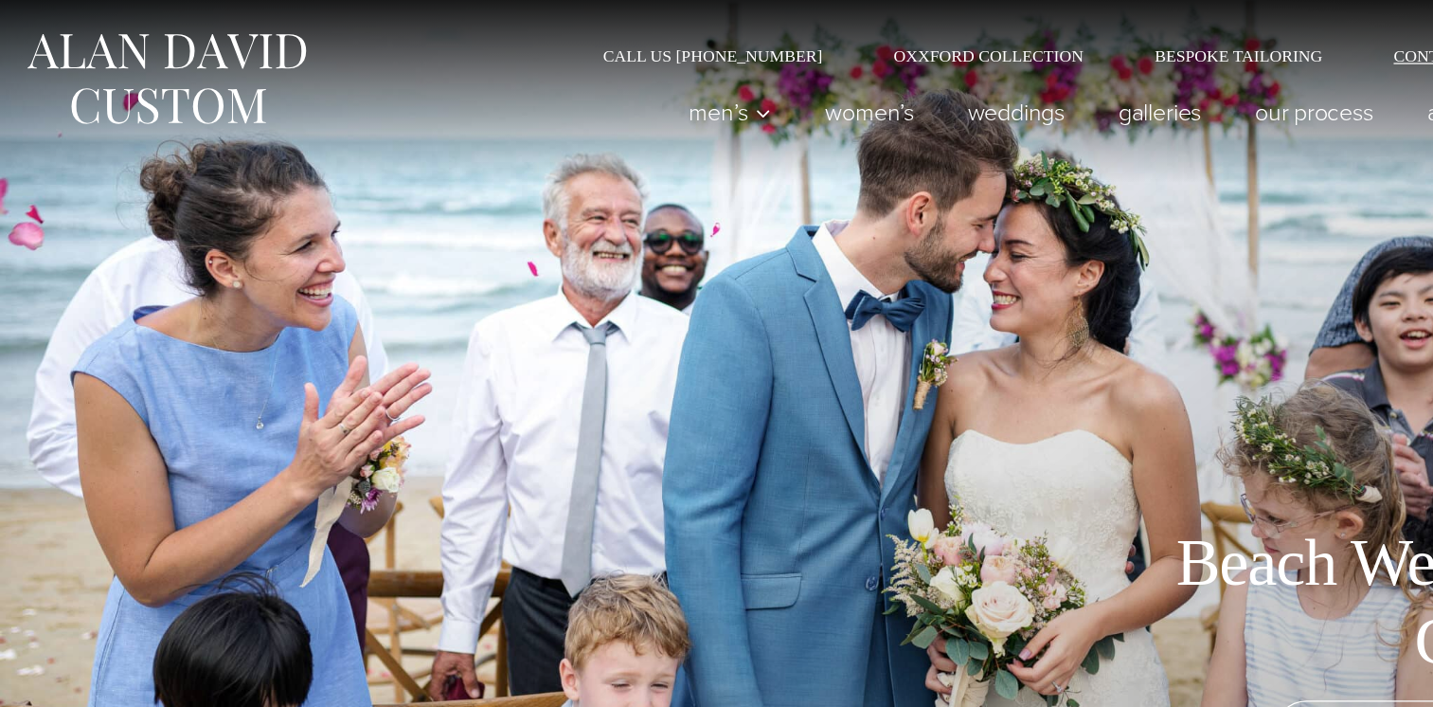
click at [1123, 45] on link "Contact Us" at bounding box center [1153, 44] width 139 height 13
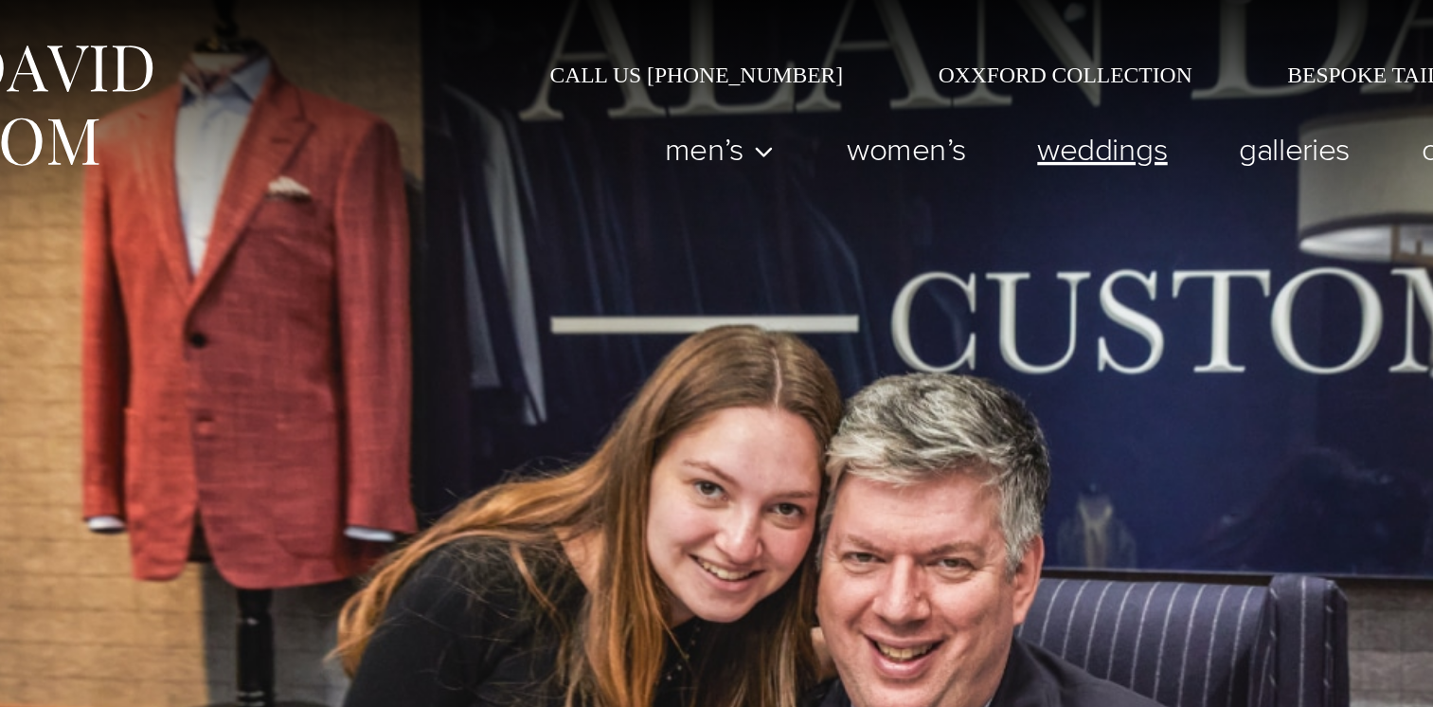
click at [795, 91] on link "weddings" at bounding box center [811, 89] width 120 height 38
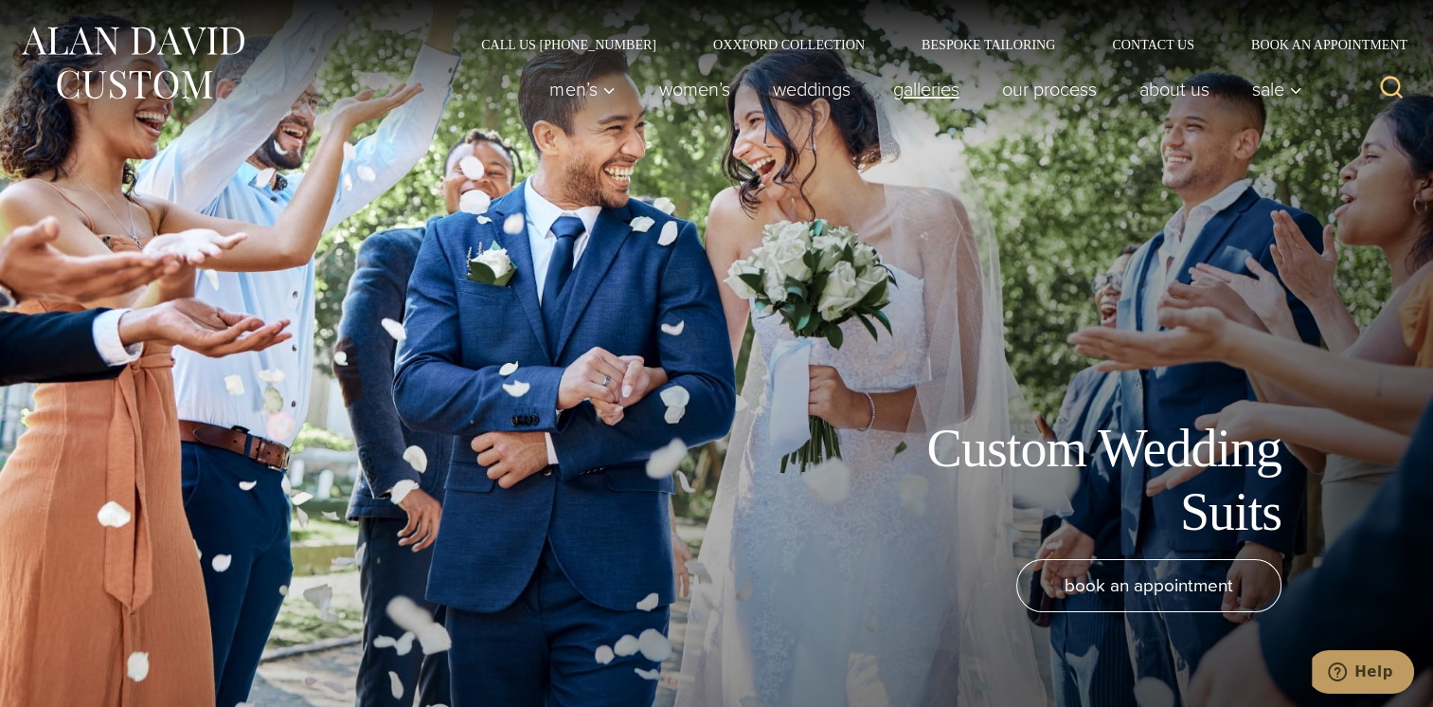
click at [917, 85] on link "Galleries" at bounding box center [926, 89] width 109 height 38
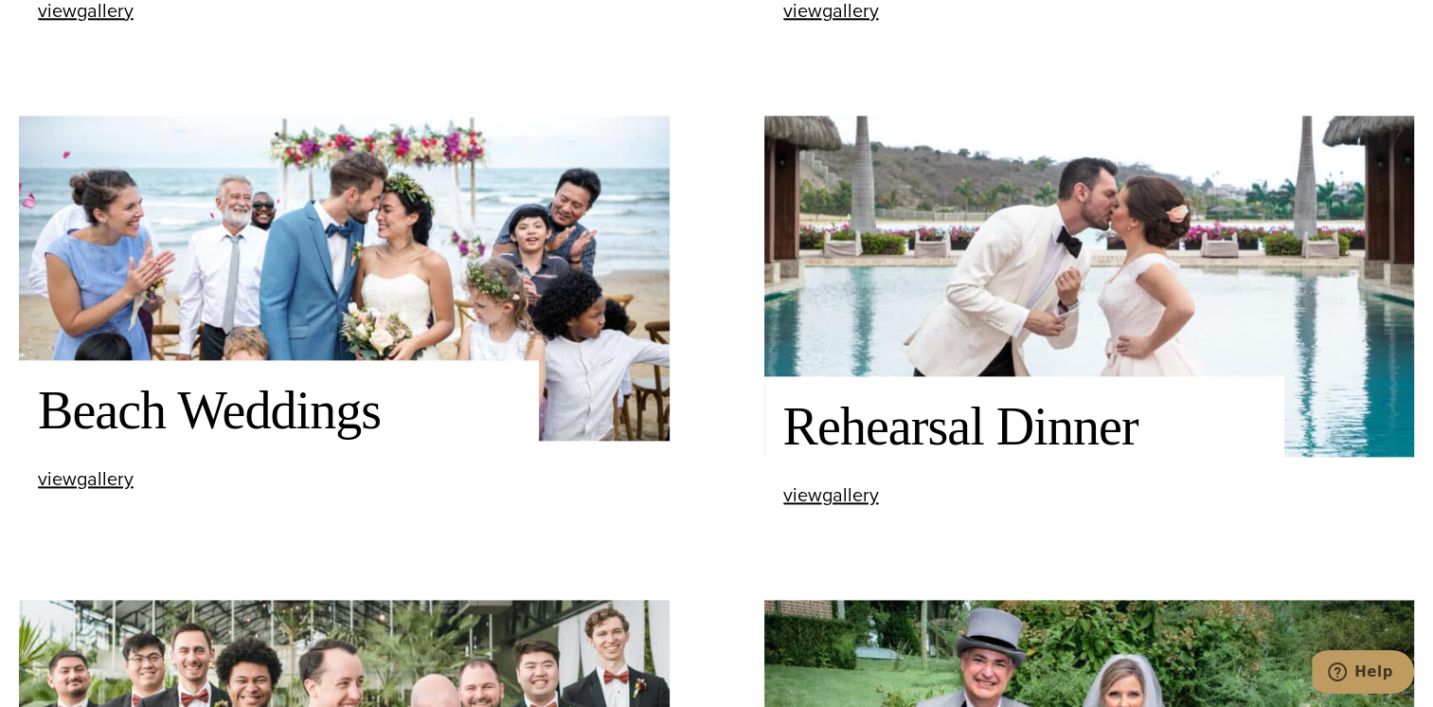
scroll to position [2164, 0]
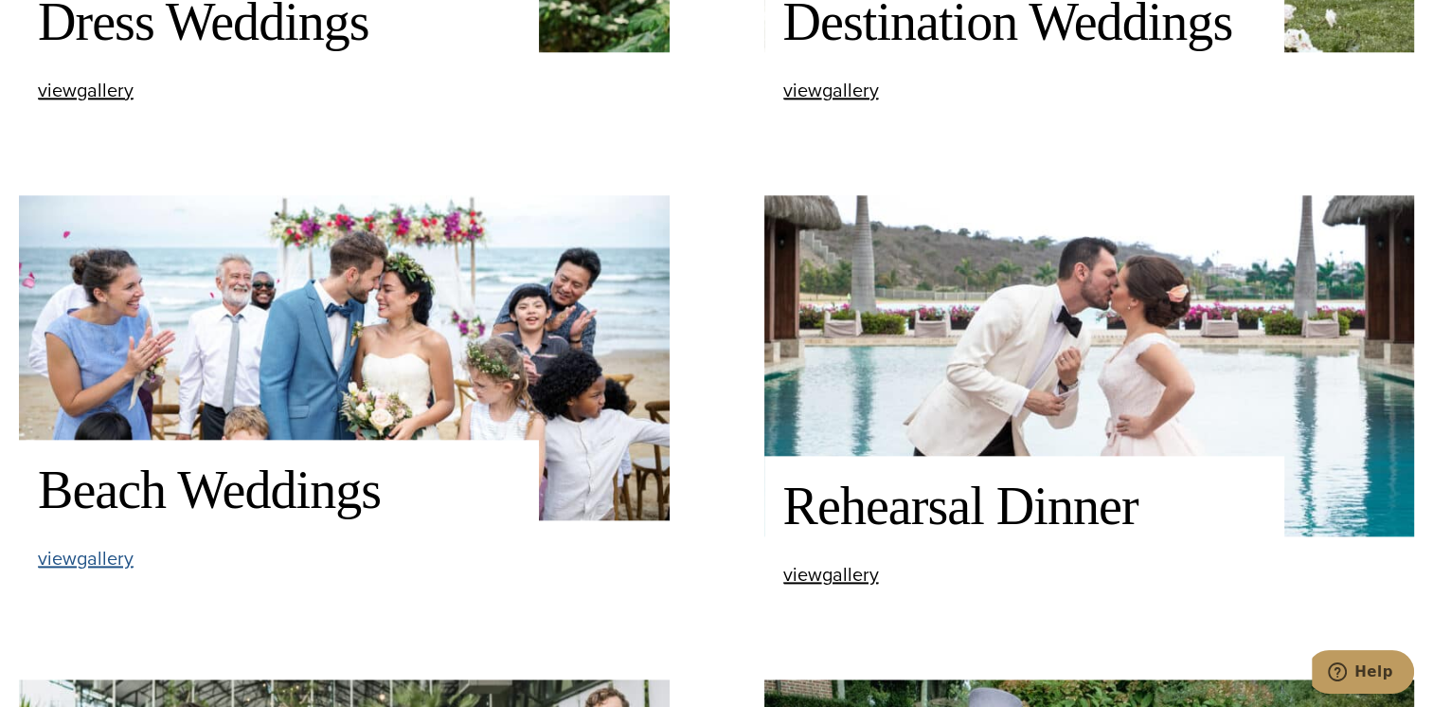
click at [106, 549] on span "view Beach Weddings gallery" at bounding box center [86, 558] width 96 height 28
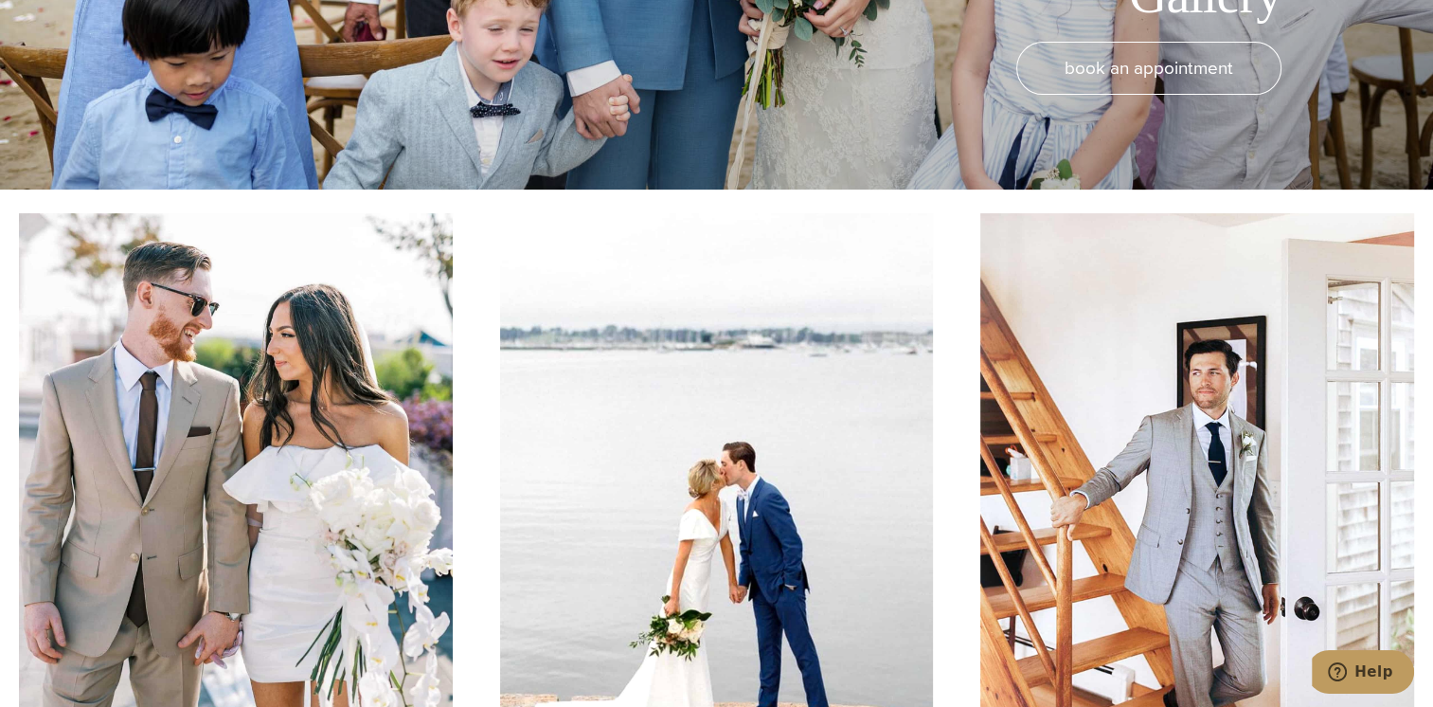
scroll to position [458, 0]
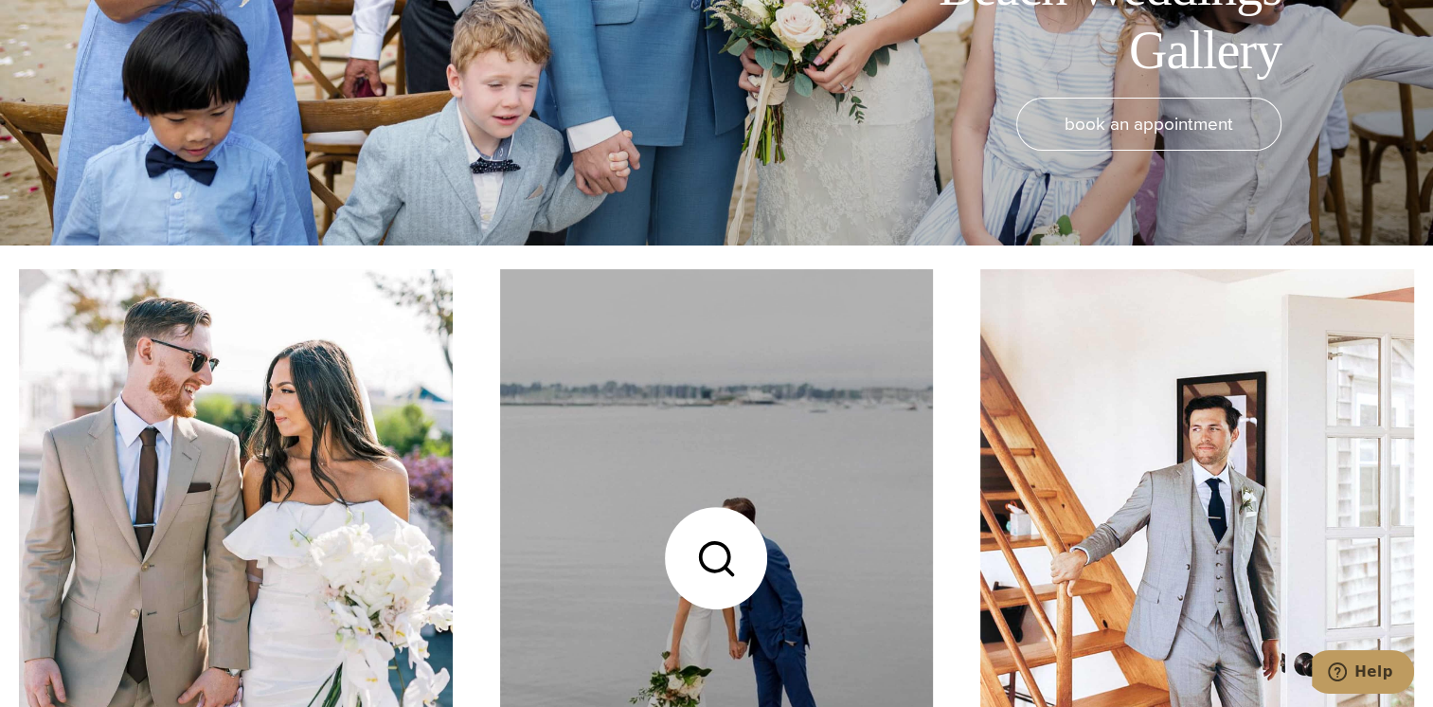
click at [883, 567] on link at bounding box center [717, 558] width 434 height 578
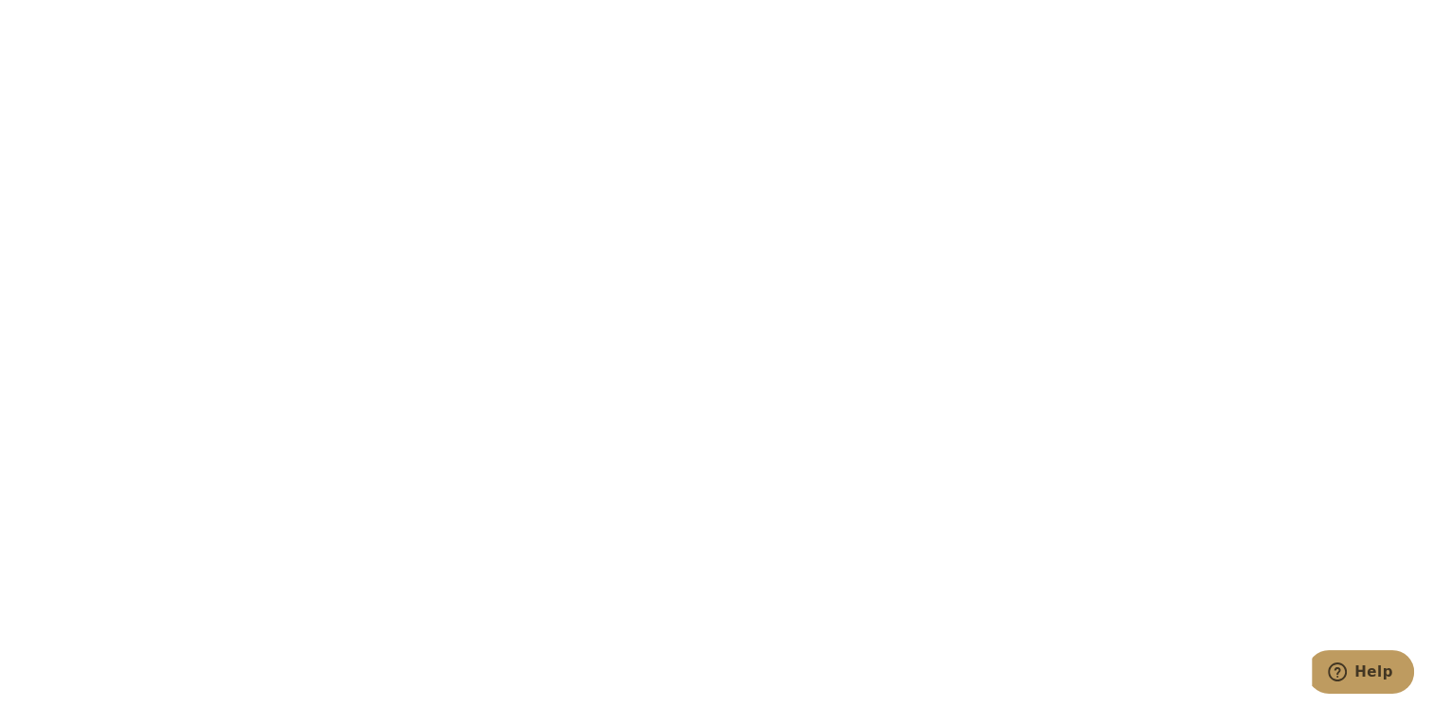
scroll to position [4430, 0]
